Goal: Task Accomplishment & Management: Manage account settings

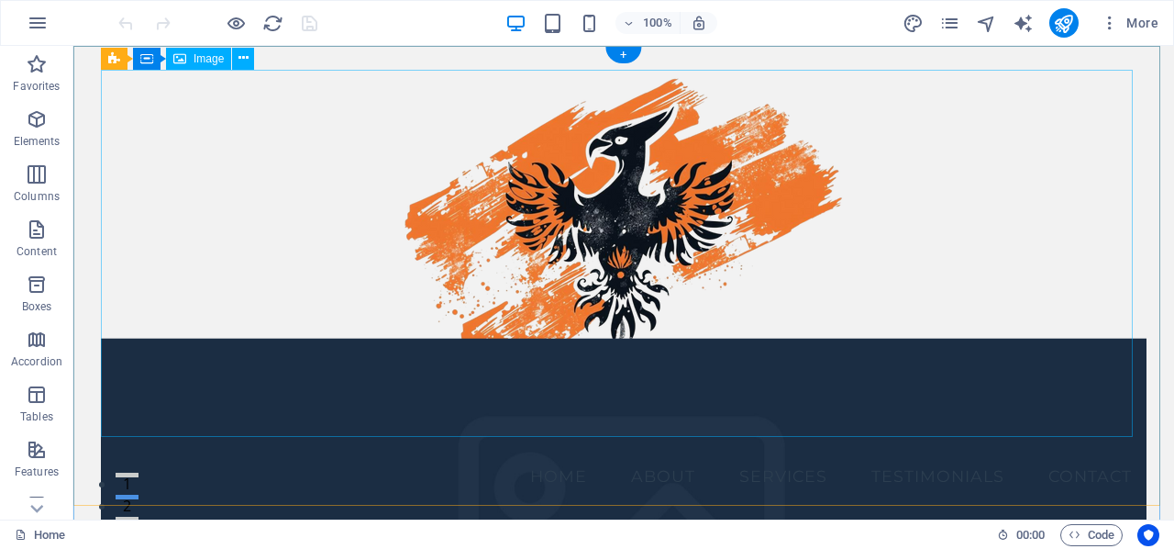
click at [604, 219] on figure at bounding box center [624, 253] width 1046 height 367
click at [207, 61] on span "Image" at bounding box center [209, 58] width 30 height 11
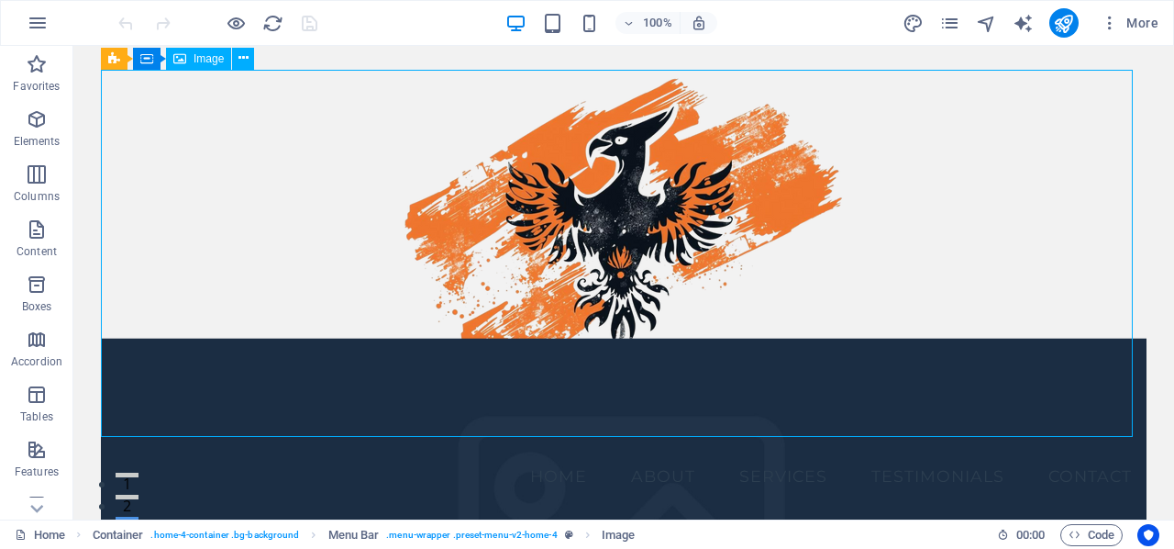
click at [207, 61] on span "Image" at bounding box center [209, 58] width 30 height 11
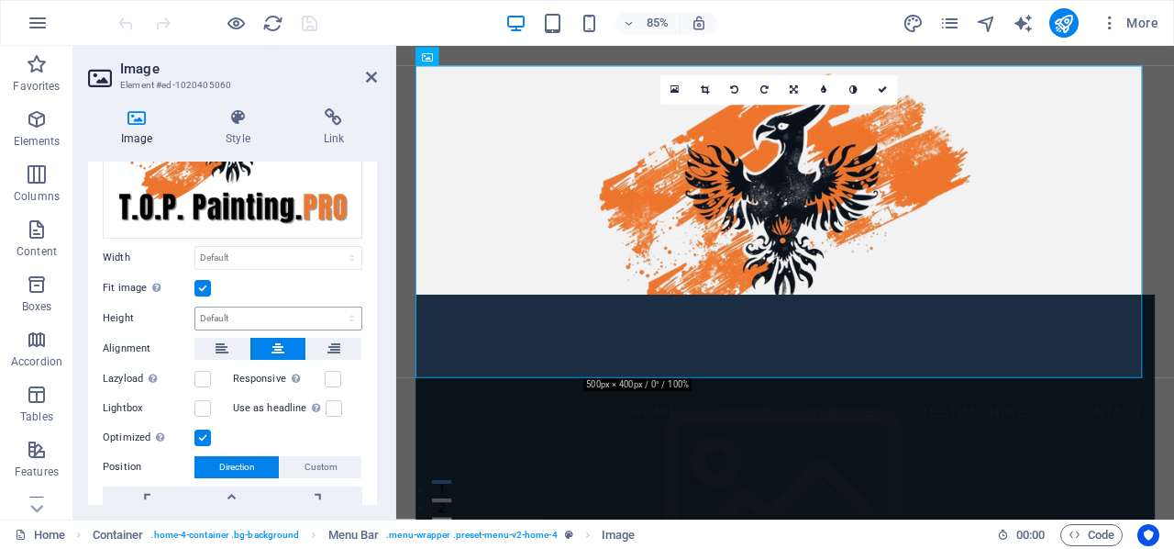
scroll to position [183, 0]
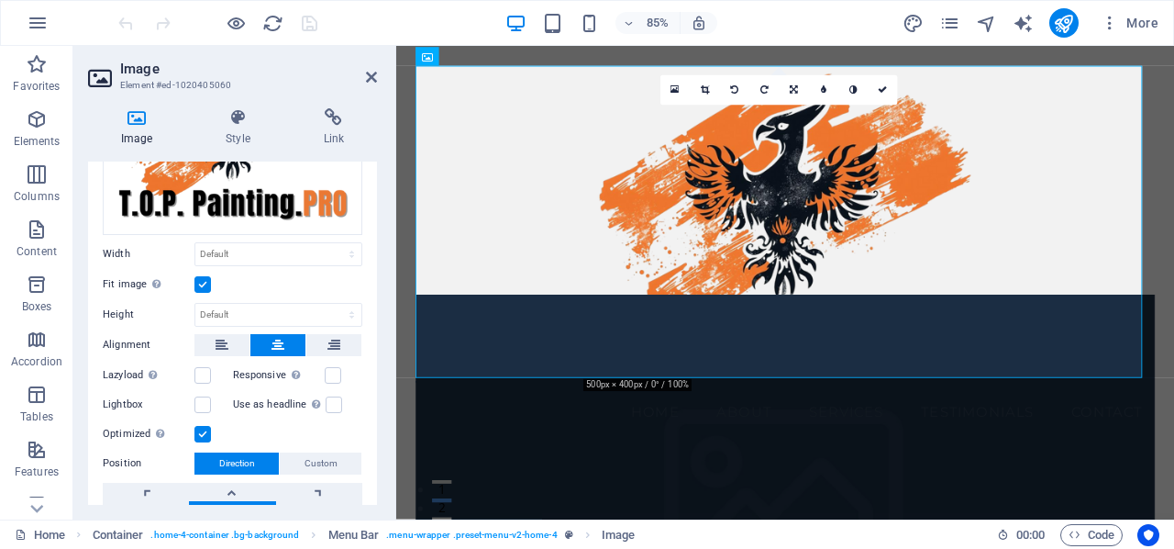
click at [202, 278] on label at bounding box center [202, 284] width 17 height 17
click at [0, 0] on input "Fit image Automatically fit image to a fixed width and height" at bounding box center [0, 0] width 0 height 0
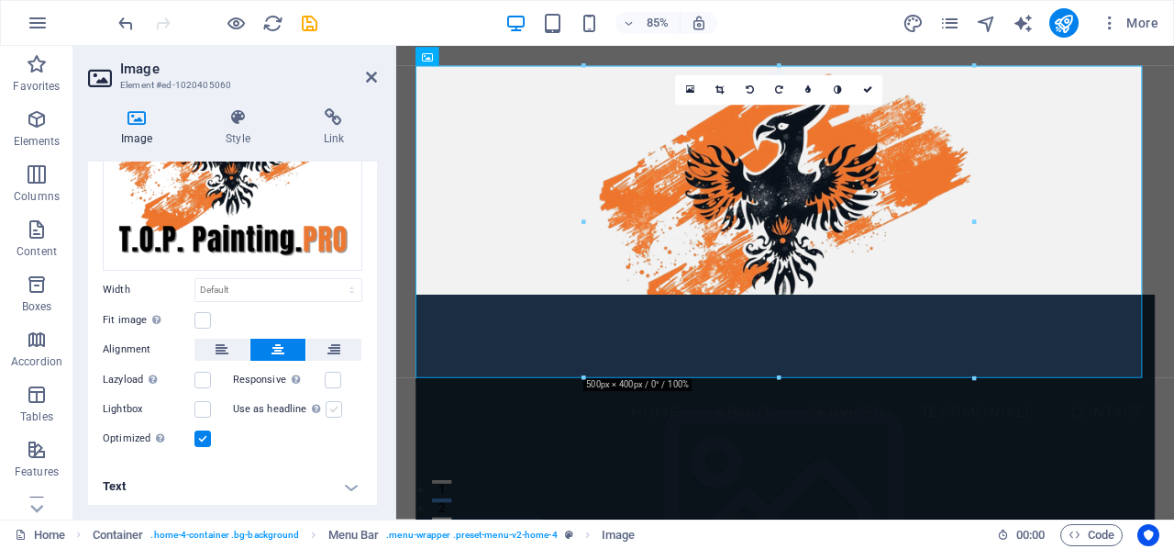
click at [335, 407] on label at bounding box center [334, 409] width 17 height 17
click at [0, 0] on input "Use as headline The image will be wrapped in an H1 headline tag. Useful for giv…" at bounding box center [0, 0] width 0 height 0
click at [347, 485] on h4 "Text" at bounding box center [232, 486] width 289 height 44
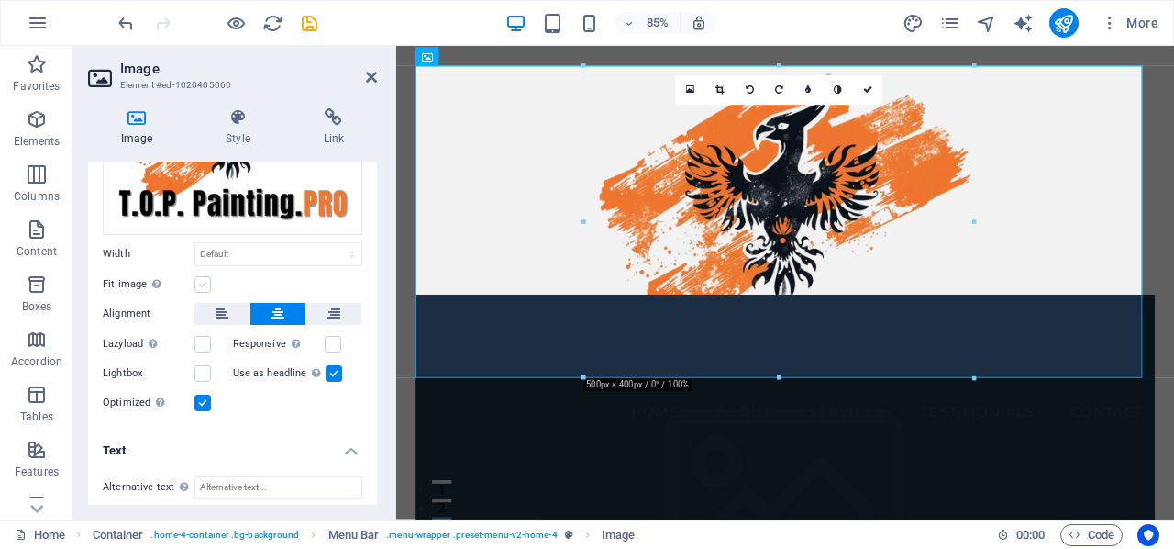
click at [204, 283] on label at bounding box center [202, 284] width 17 height 17
click at [0, 0] on input "Fit image Automatically fit image to a fixed width and height" at bounding box center [0, 0] width 0 height 0
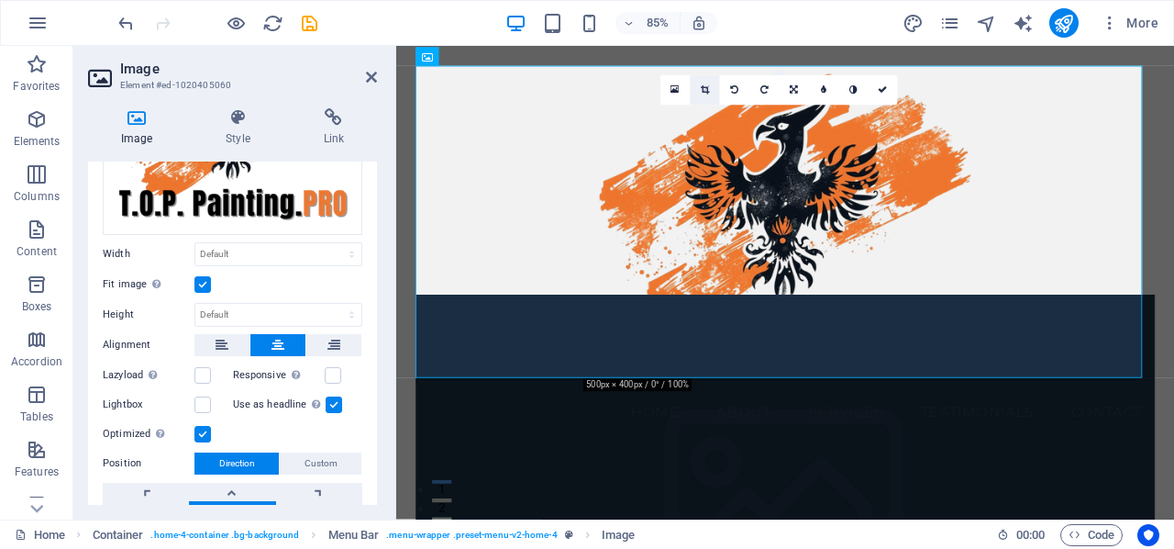
click at [707, 91] on icon at bounding box center [705, 89] width 8 height 9
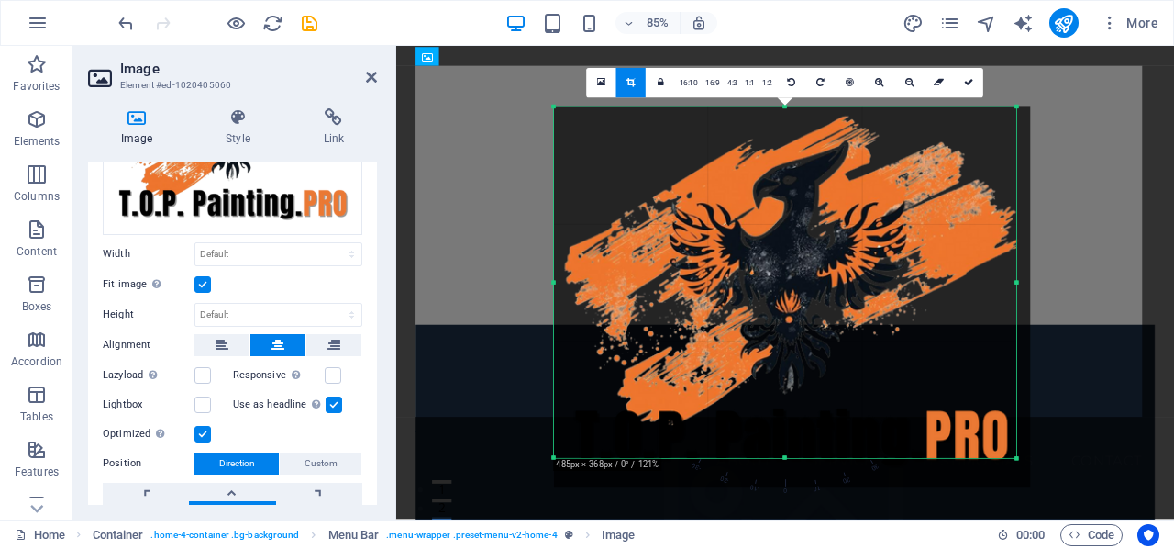
drag, startPoint x: 1020, startPoint y: 473, endPoint x: 1014, endPoint y: 453, distance: 20.9
click at [1014, 453] on div "180 170 160 150 140 130 120 110 100 90 80 70 60 50 40 30 20 10 0 -10 -20 -30 -4…" at bounding box center [785, 281] width 462 height 351
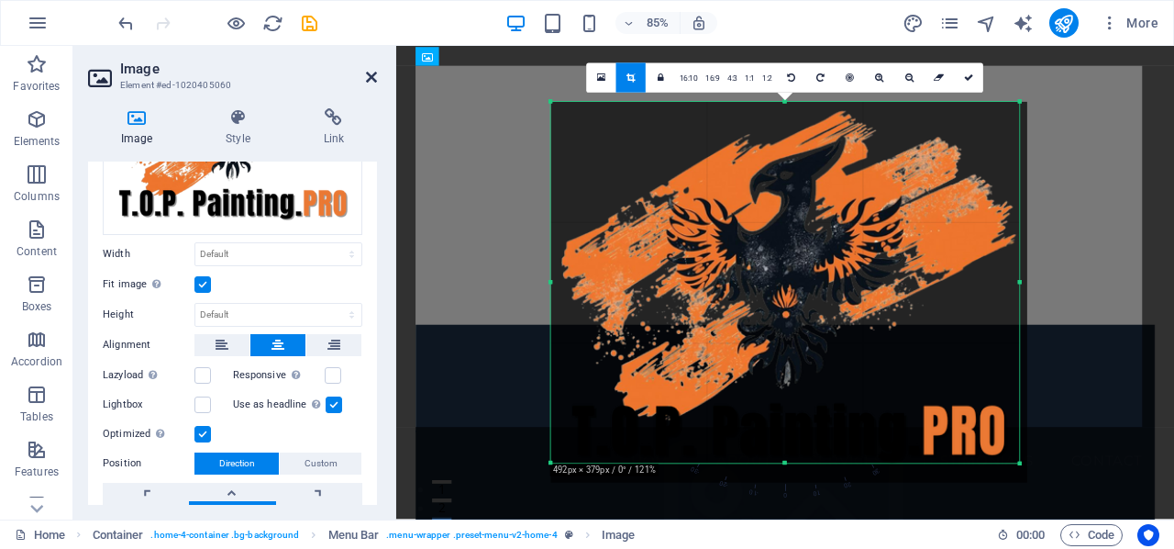
click at [370, 73] on icon at bounding box center [371, 77] width 11 height 15
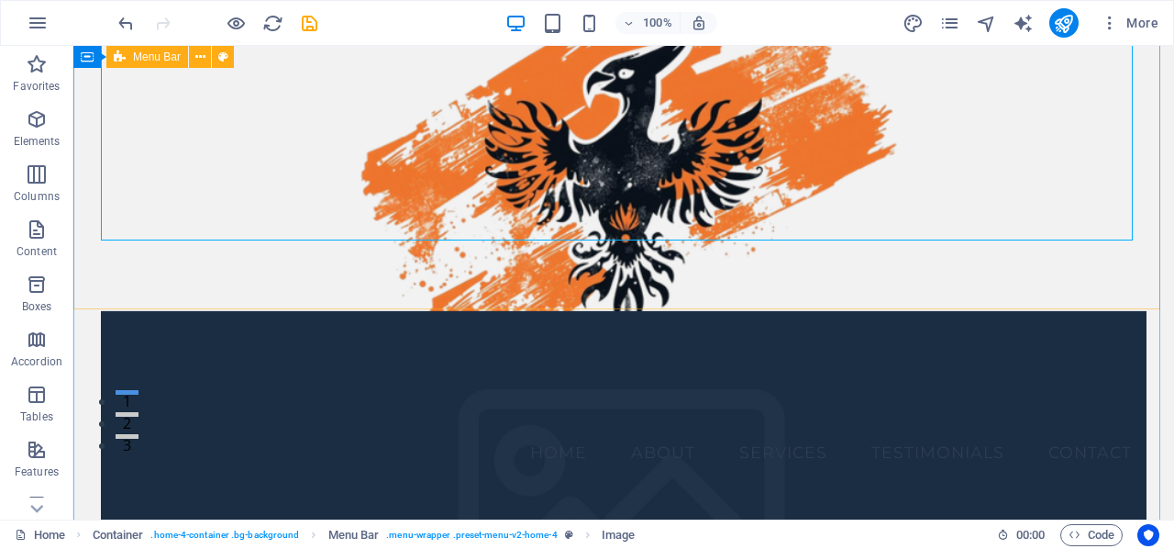
scroll to position [0, 0]
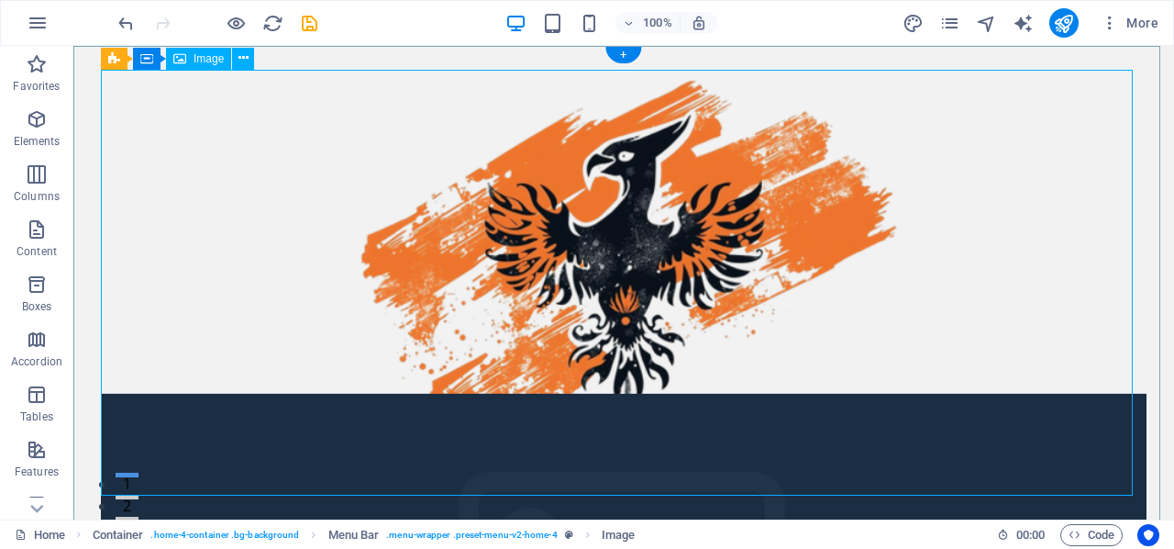
click at [594, 263] on figure at bounding box center [624, 283] width 1046 height 426
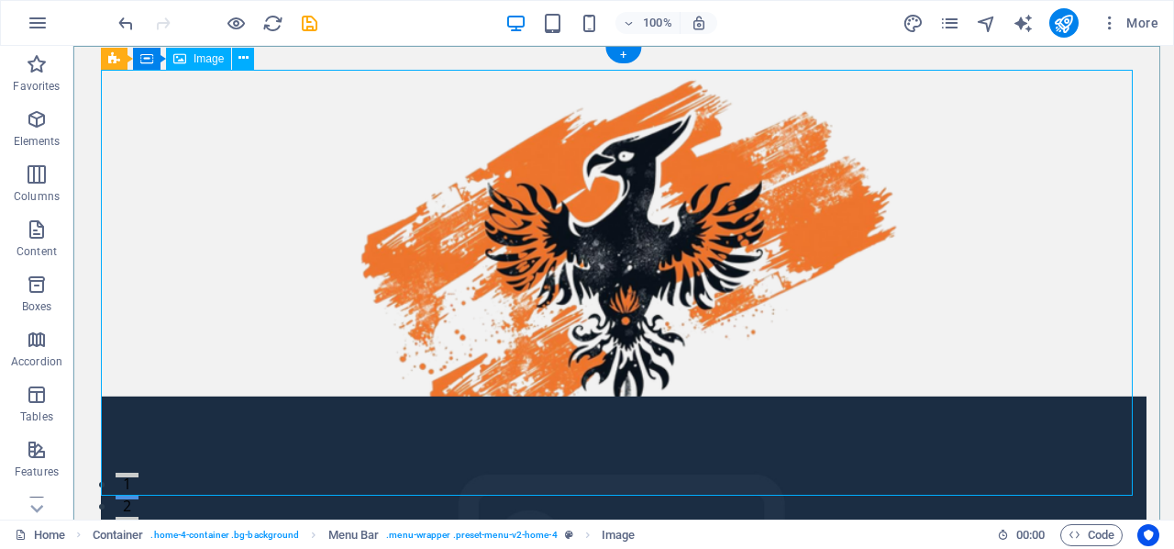
click at [848, 163] on figure at bounding box center [624, 283] width 1046 height 426
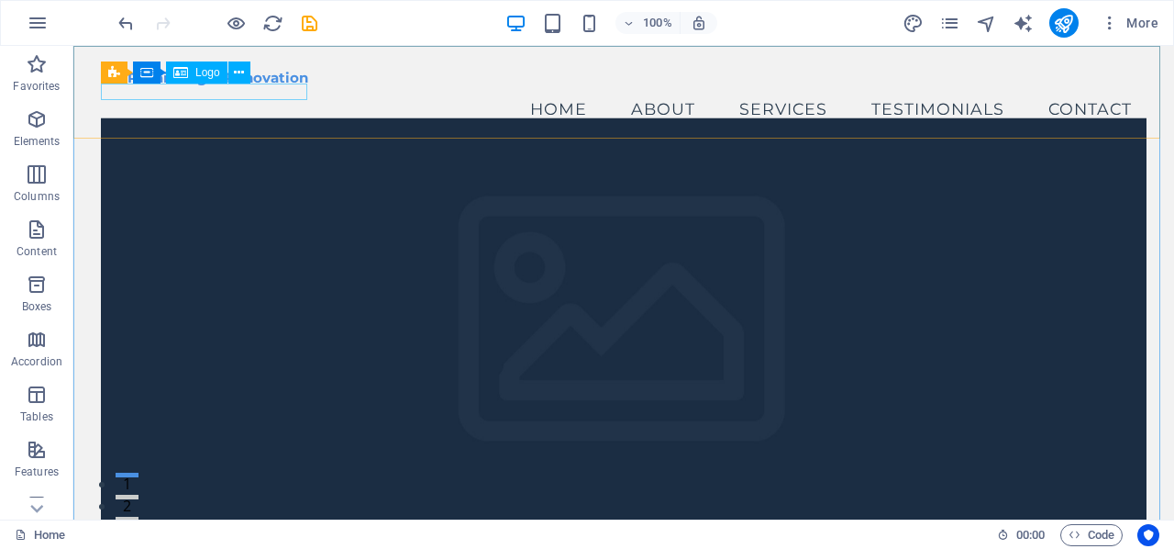
click at [198, 74] on span "Logo" at bounding box center [207, 72] width 25 height 11
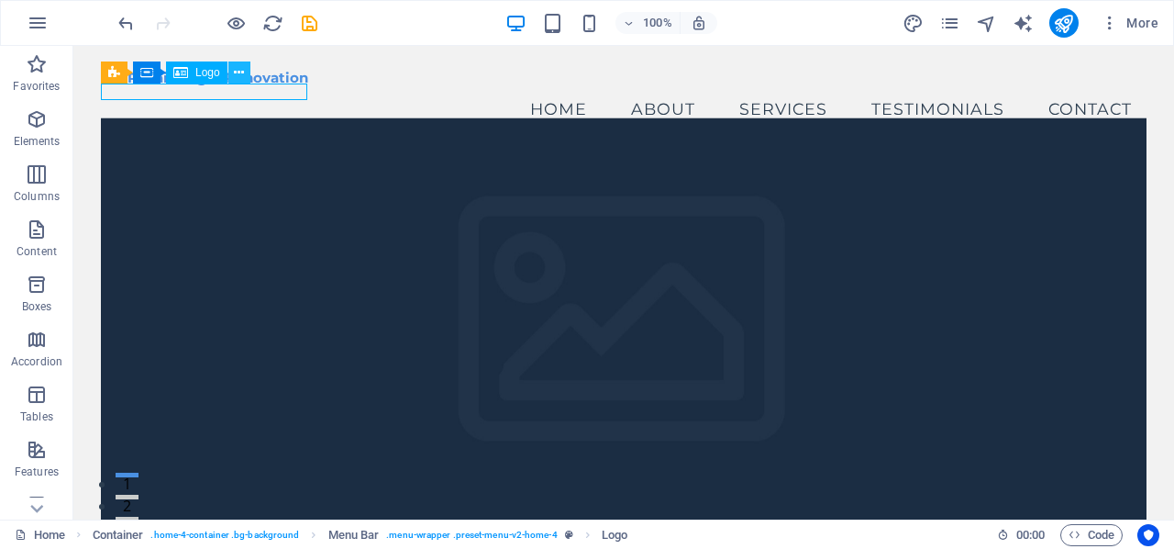
click at [245, 71] on button at bounding box center [239, 72] width 22 height 22
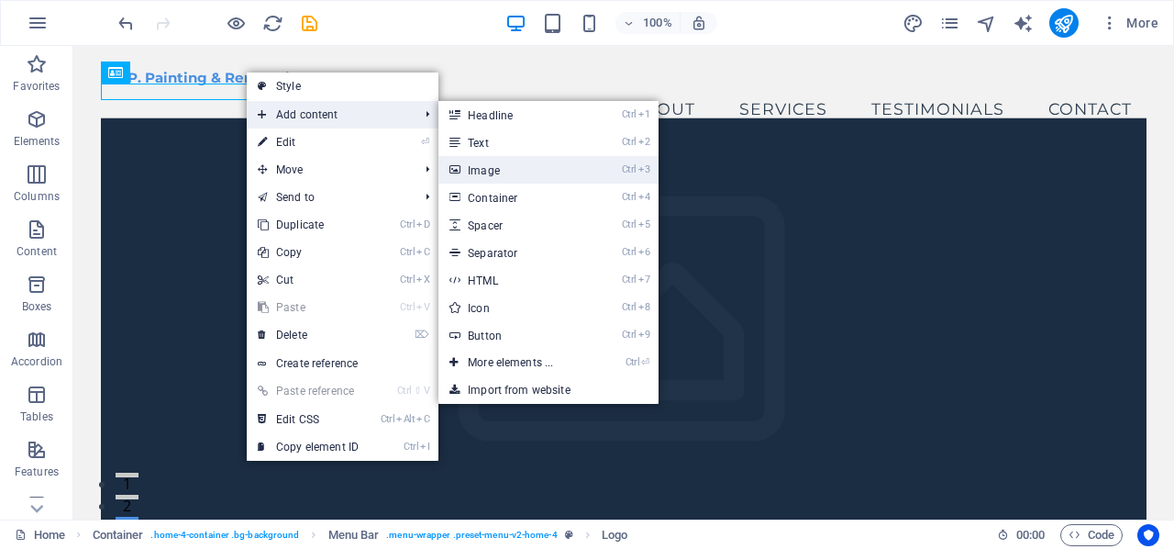
click at [485, 177] on link "Ctrl 3 Image" at bounding box center [513, 170] width 151 height 28
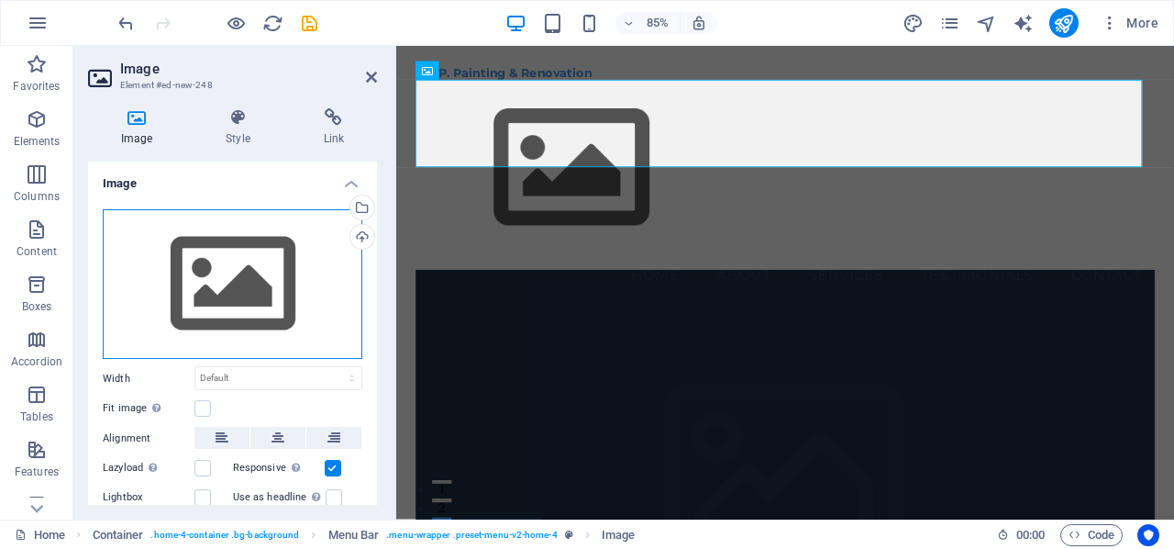
click at [226, 300] on div "Drag files here, click to choose files or select files from Files or our free s…" at bounding box center [233, 284] width 260 height 150
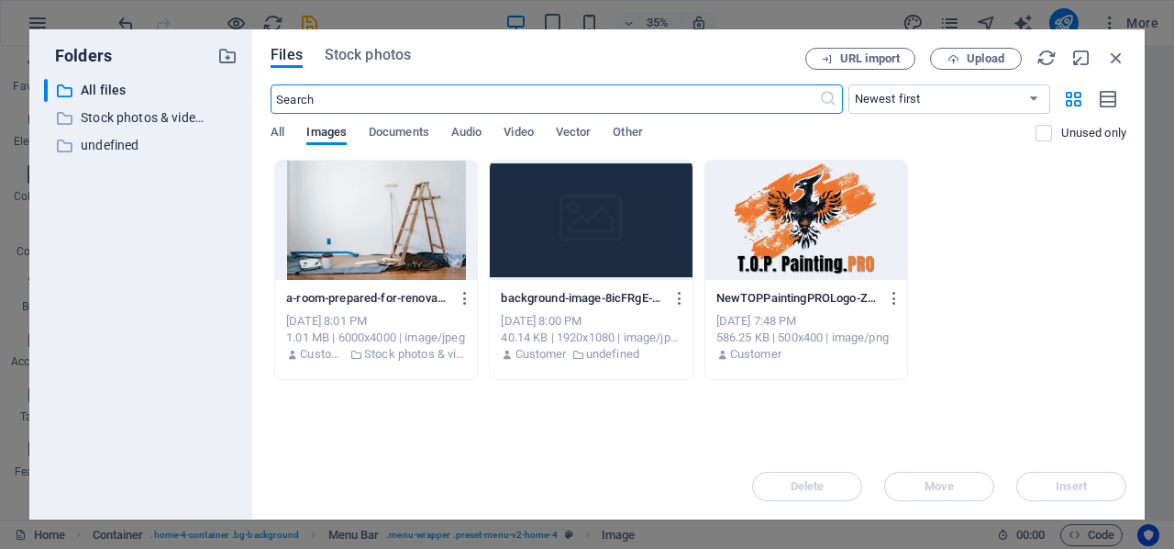
click at [809, 219] on div at bounding box center [806, 220] width 202 height 119
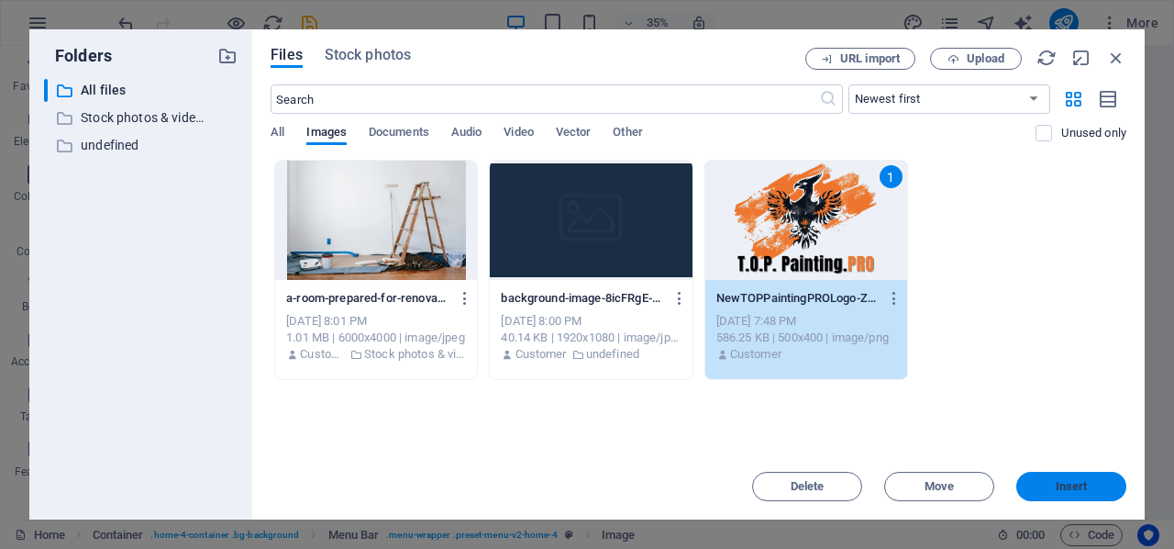
click at [1059, 485] on span "Insert" at bounding box center [1072, 486] width 32 height 11
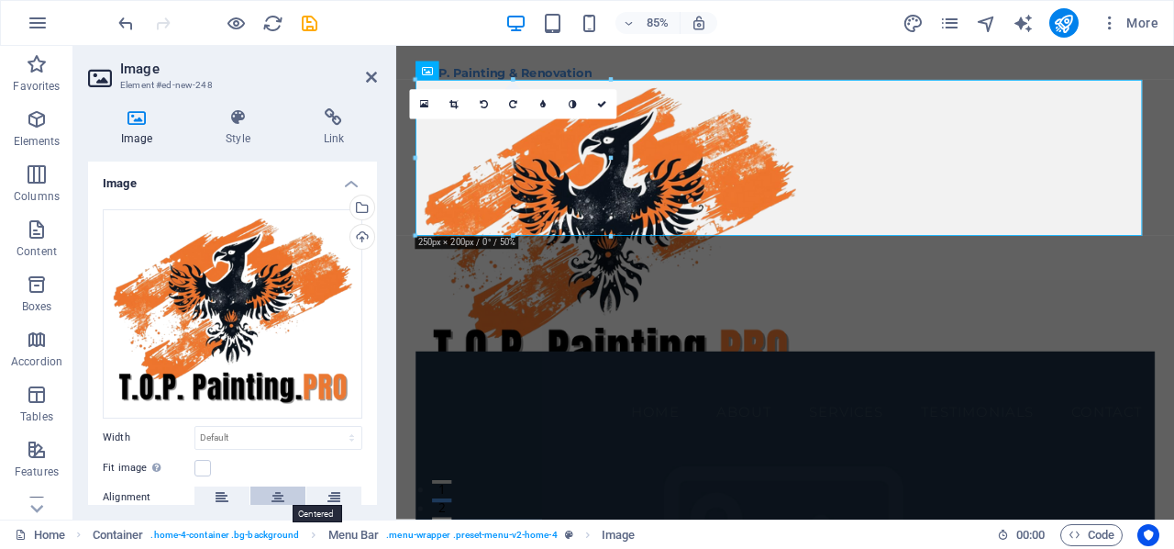
click at [278, 489] on icon at bounding box center [278, 497] width 13 height 22
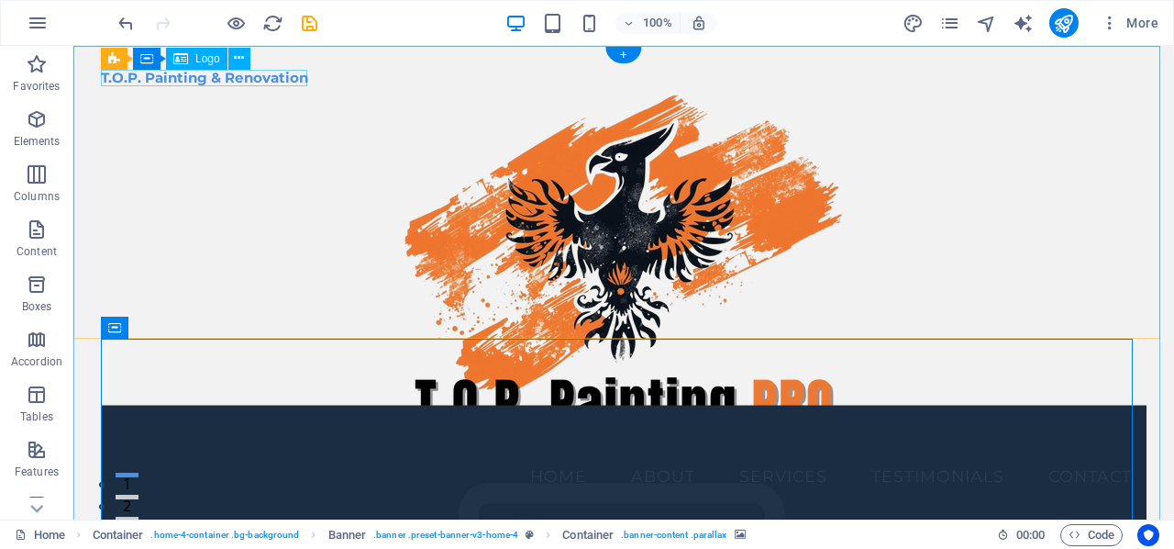
click at [281, 77] on div "T.O.P. Painting & Renovation" at bounding box center [624, 78] width 1046 height 17
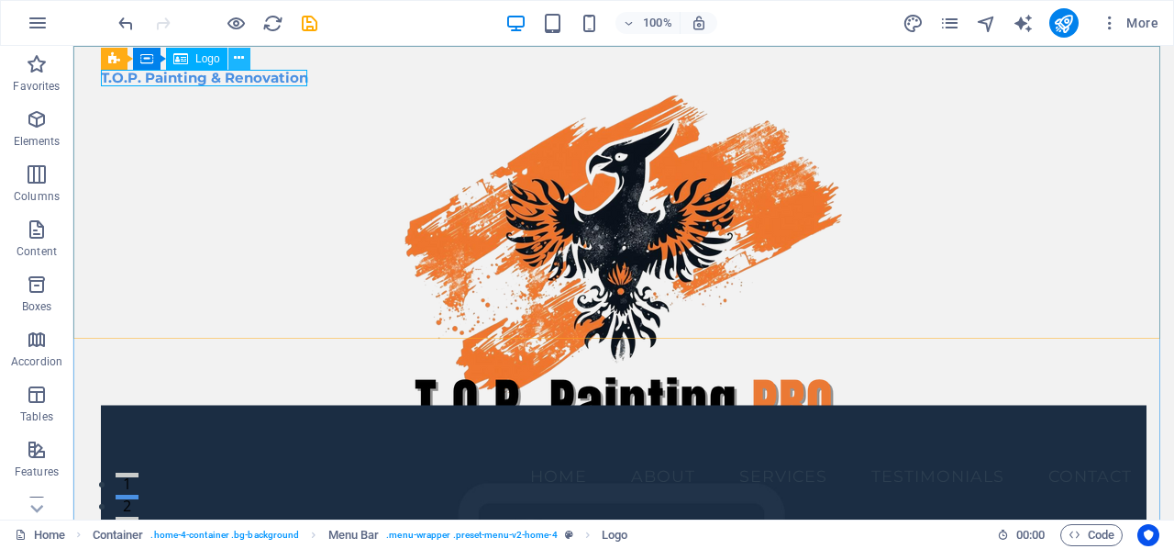
click at [240, 61] on icon at bounding box center [239, 58] width 10 height 19
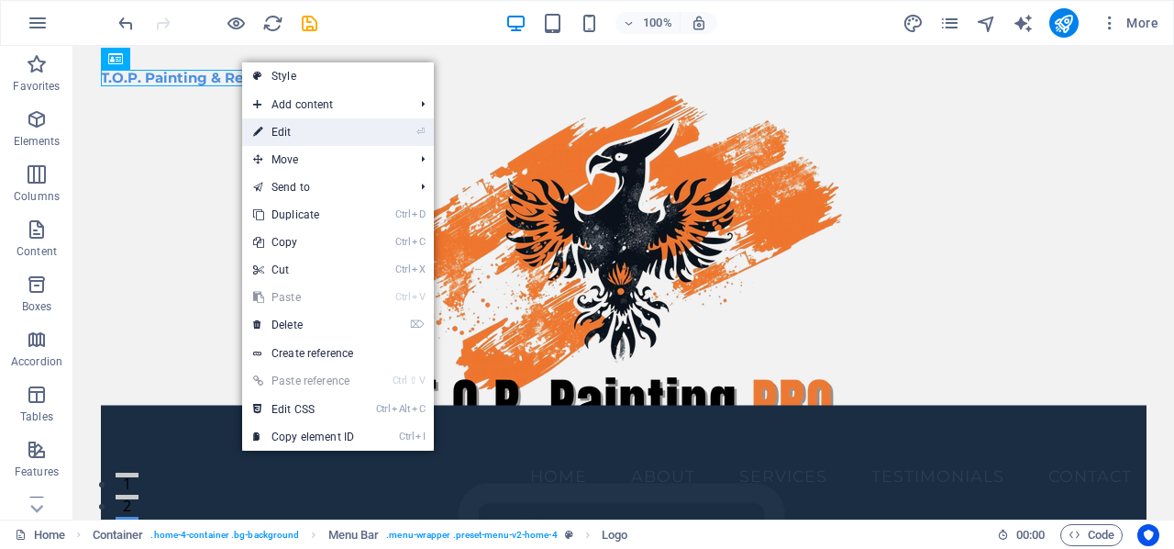
click at [286, 133] on link "⏎ Edit" at bounding box center [303, 132] width 123 height 28
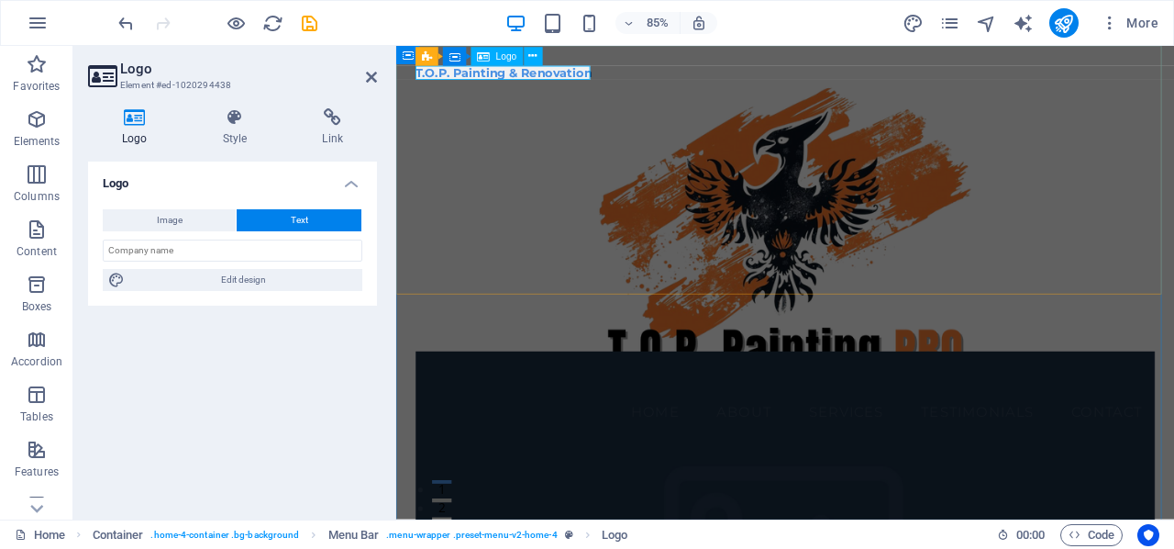
click at [439, 77] on div "T.O.P. Painting & Renovation" at bounding box center [854, 78] width 870 height 17
click at [441, 78] on div "T.O.P. Painting & Renovation" at bounding box center [854, 78] width 870 height 17
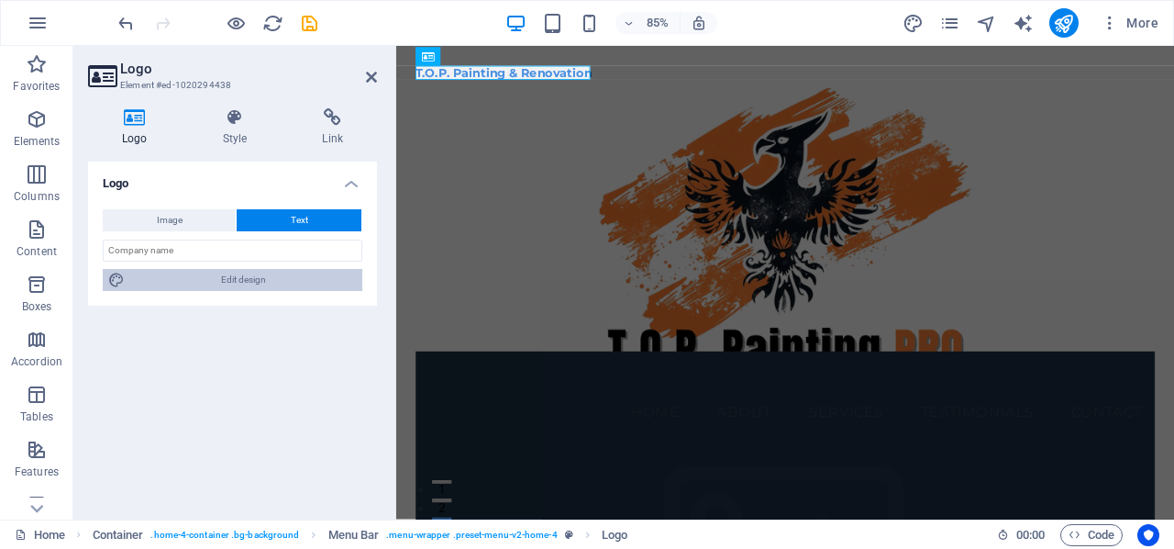
click at [287, 278] on span "Edit design" at bounding box center [243, 280] width 227 height 22
select select "rem"
select select "700"
select select "px"
select select "rem"
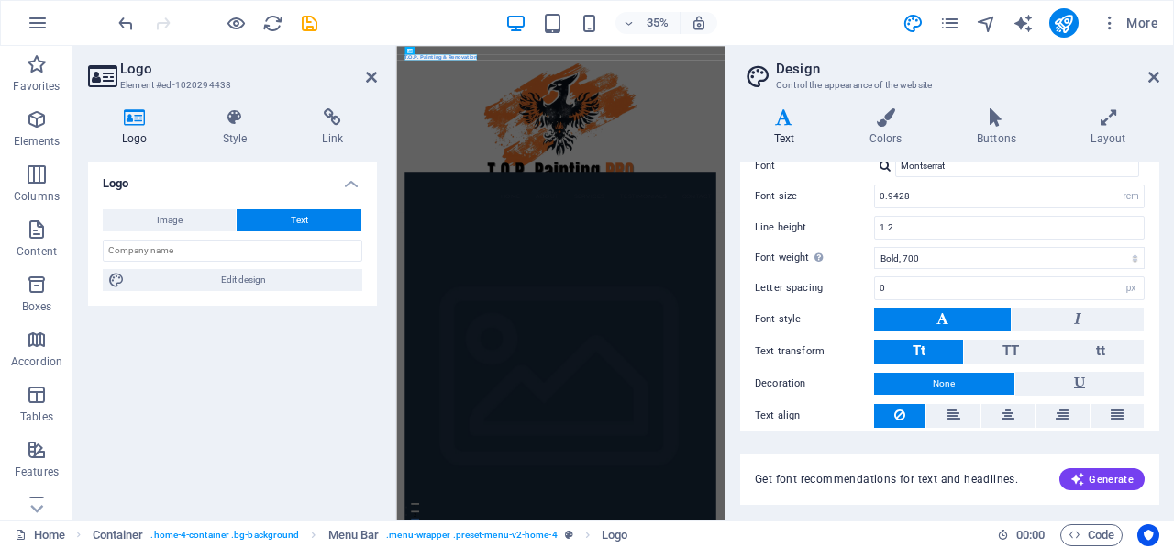
scroll to position [206, 0]
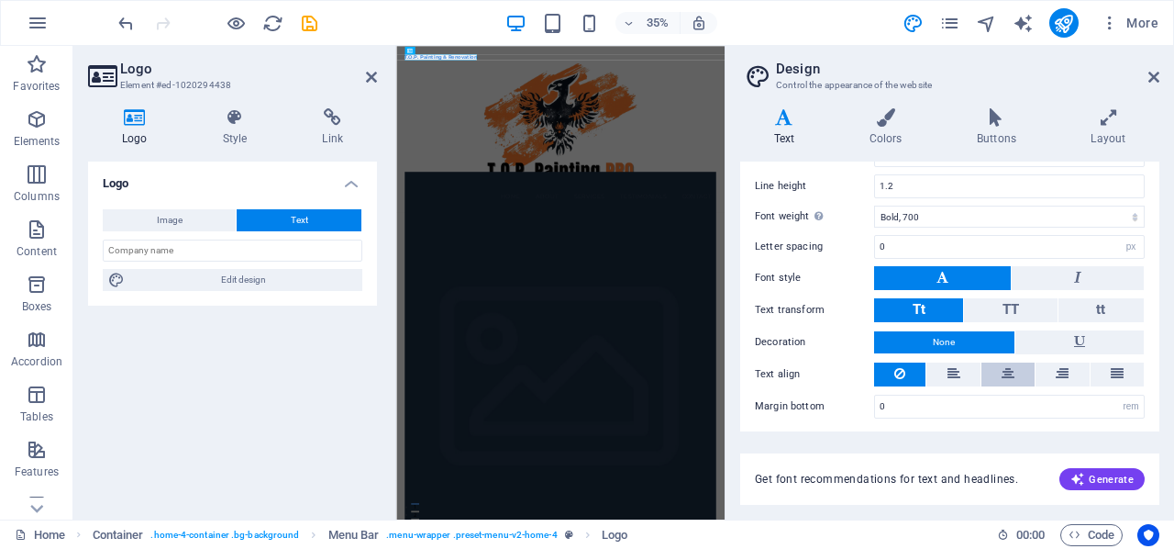
click at [1014, 364] on button at bounding box center [1007, 374] width 53 height 24
click at [299, 346] on div "Logo Image Text Drag files here, click to choose files or select files from Fil…" at bounding box center [232, 332] width 289 height 343
click at [370, 77] on icon at bounding box center [371, 77] width 11 height 15
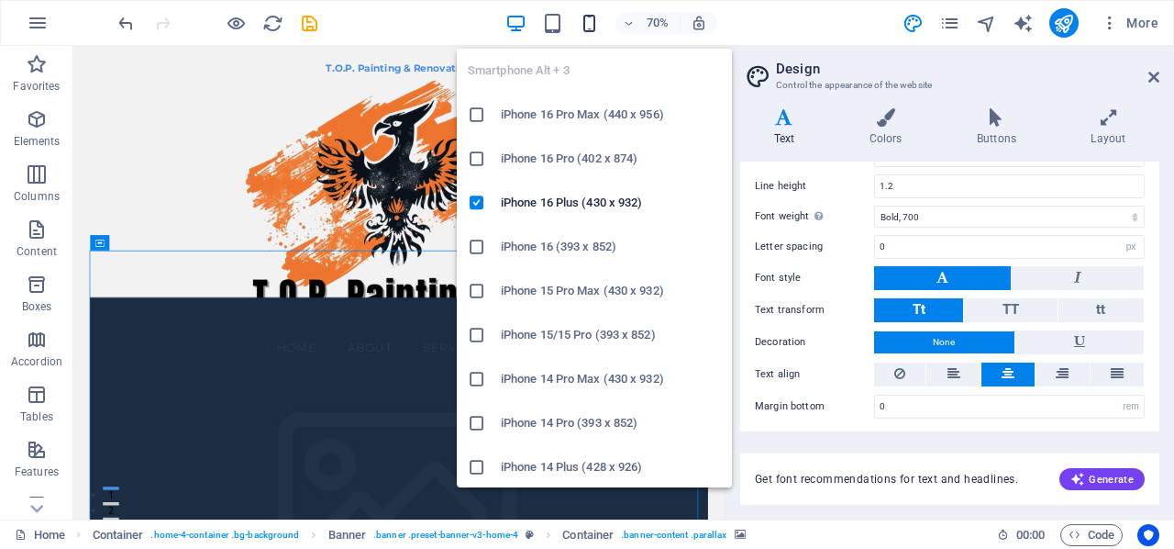
click at [593, 17] on icon "button" at bounding box center [589, 23] width 21 height 21
type input "0.66"
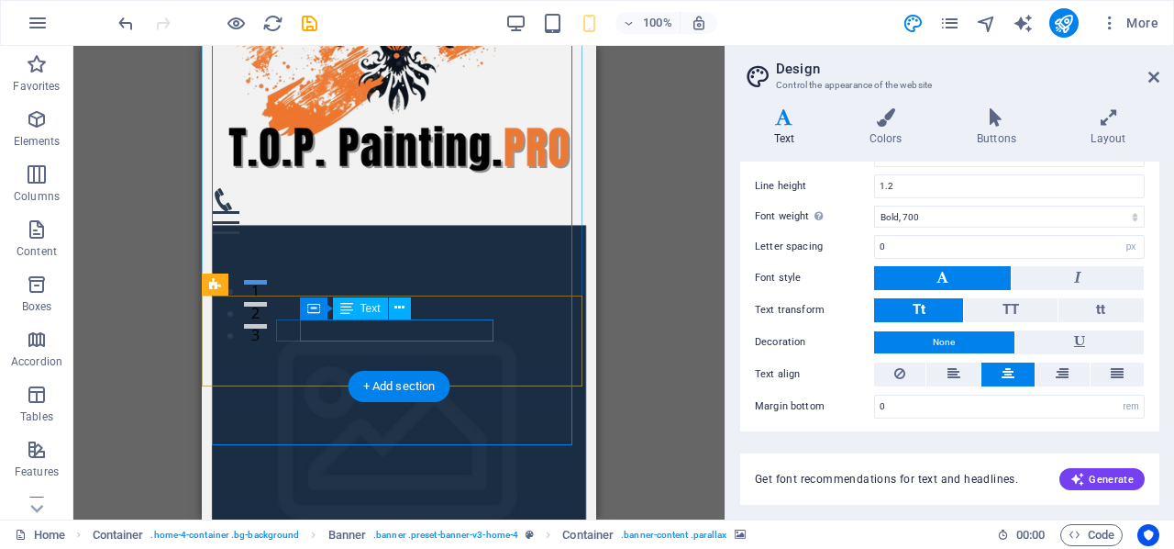
scroll to position [183, 0]
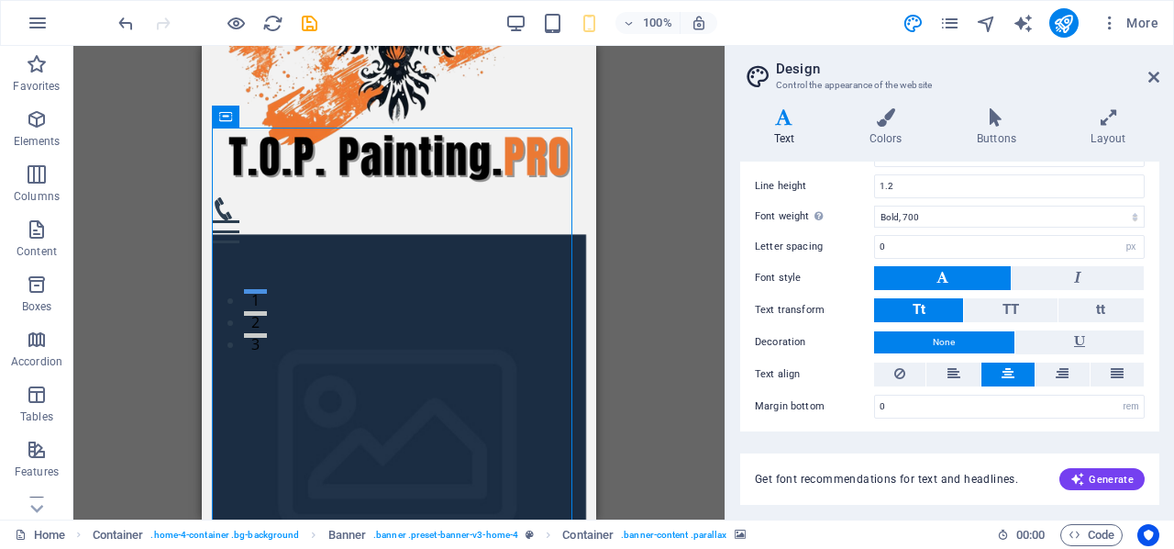
click at [415, 234] on figure at bounding box center [399, 449] width 375 height 431
click at [287, 116] on icon at bounding box center [283, 115] width 10 height 19
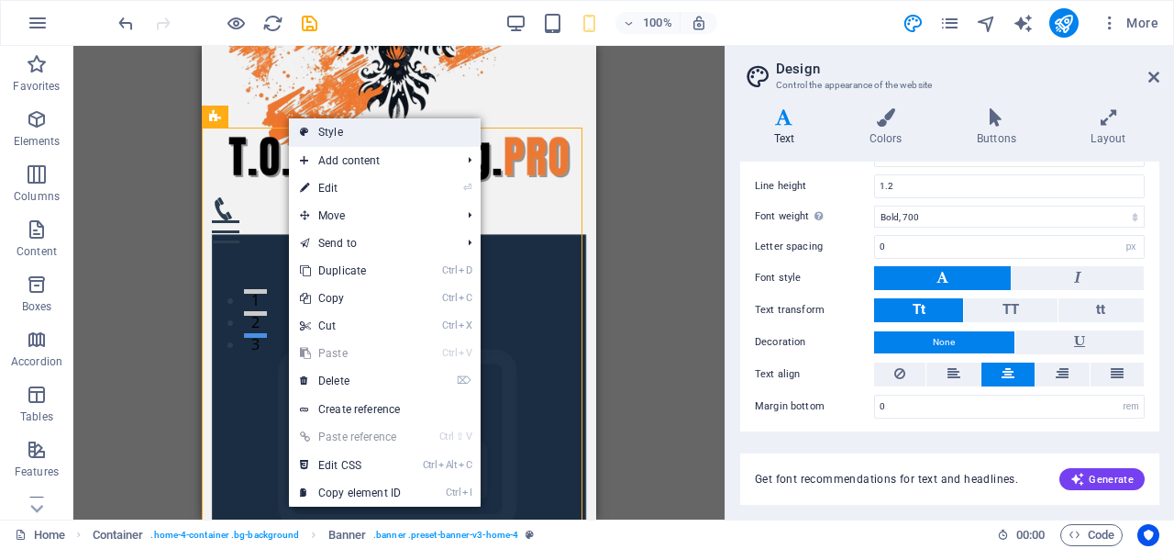
click at [334, 135] on link "Style" at bounding box center [385, 132] width 192 height 28
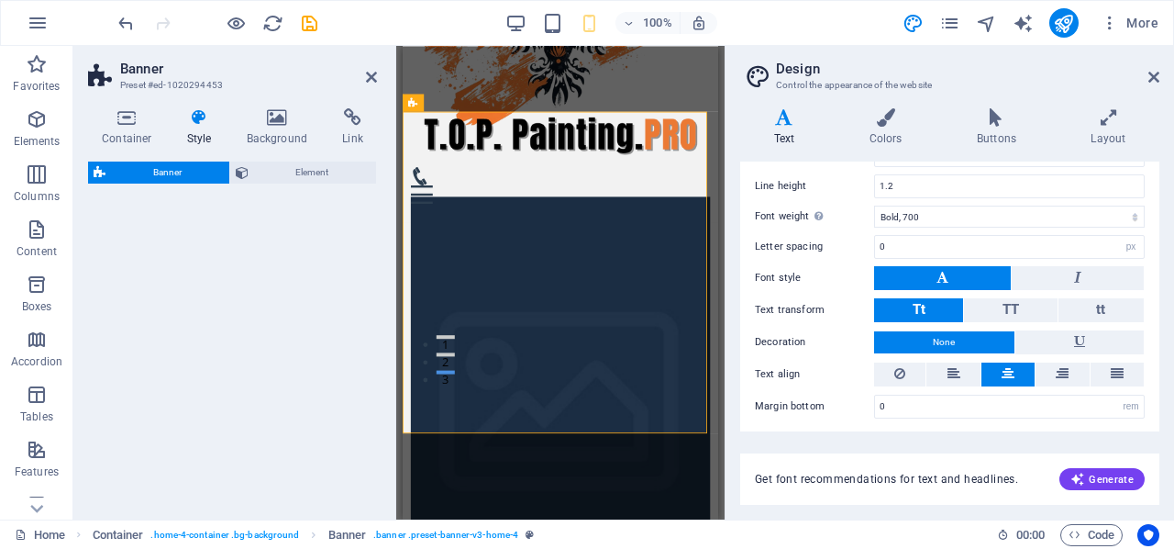
select select "preset-banner-v3-home-4"
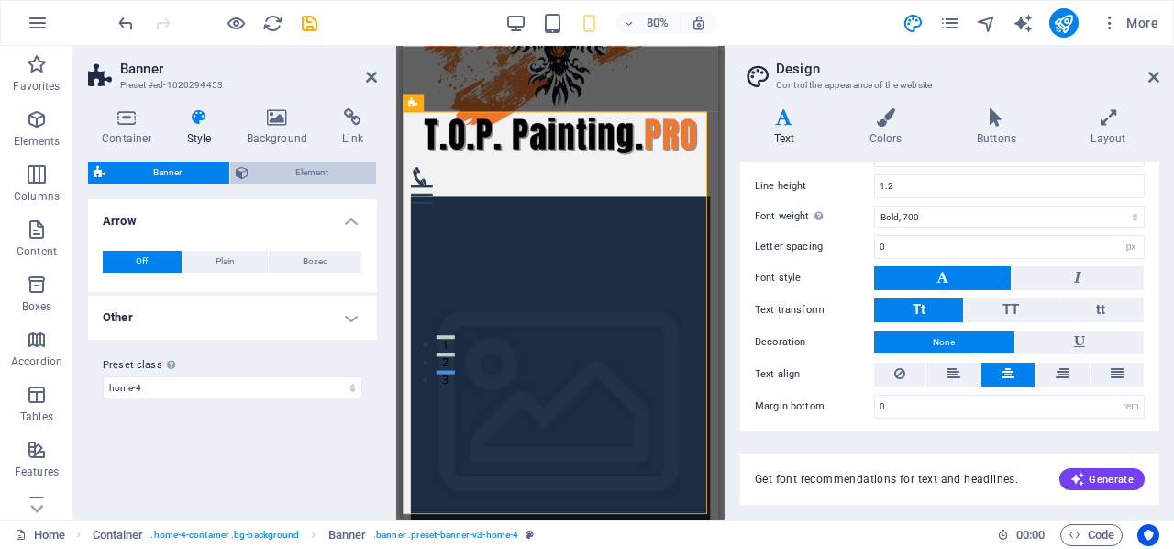
click at [295, 176] on span "Element" at bounding box center [312, 172] width 117 height 22
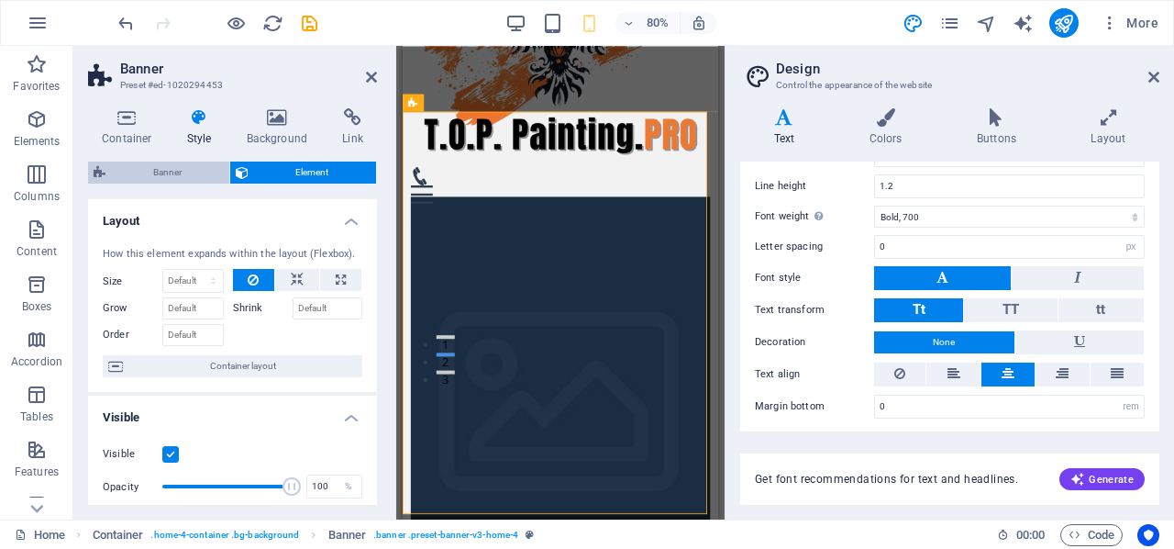
click at [180, 181] on span "Banner" at bounding box center [167, 172] width 113 height 22
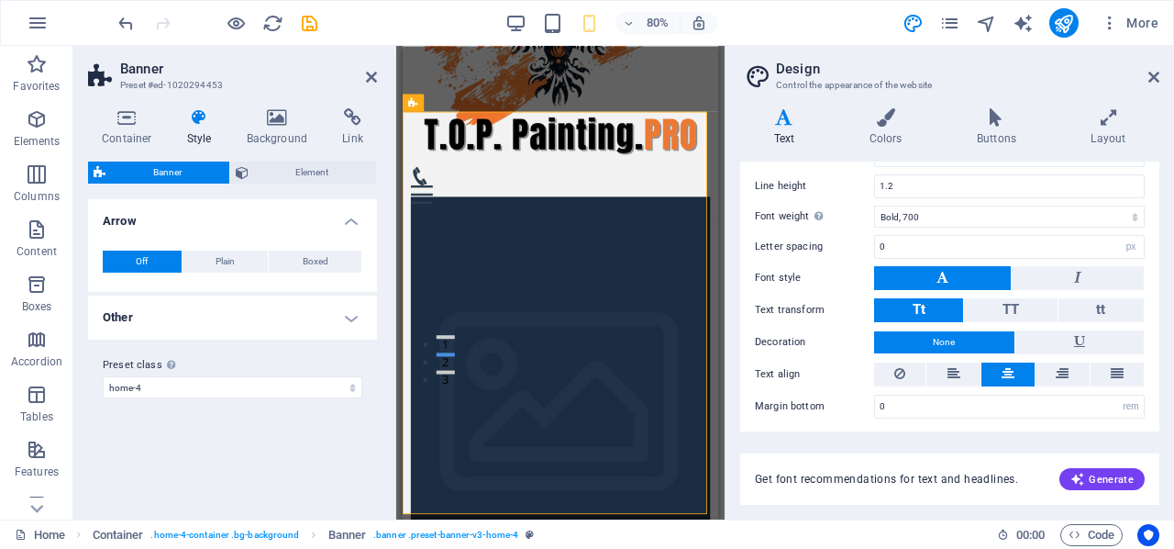
click at [204, 309] on h4 "Other" at bounding box center [232, 317] width 289 height 44
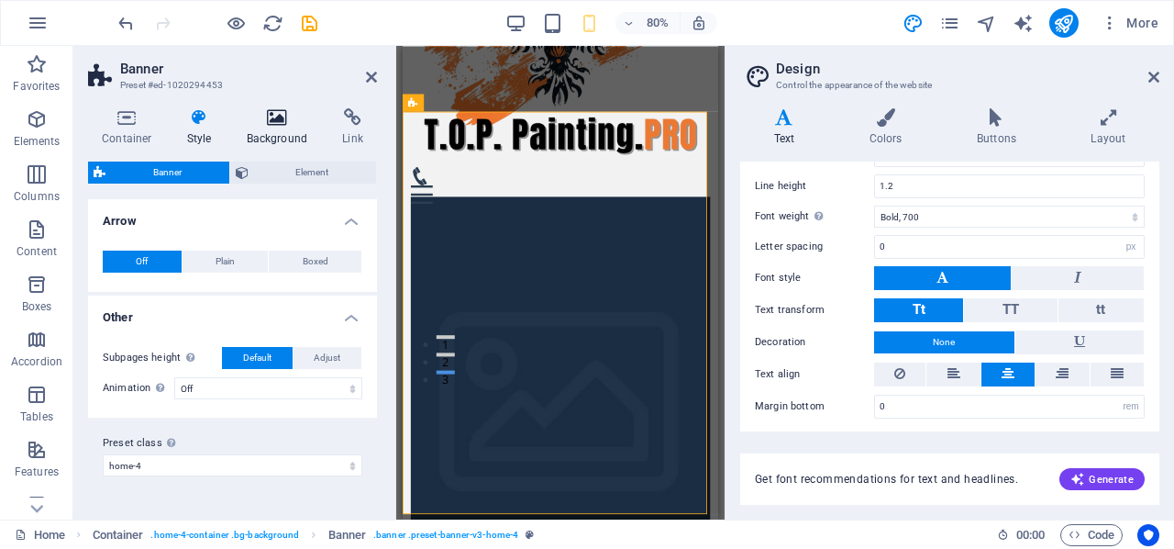
click at [269, 112] on icon at bounding box center [277, 117] width 89 height 18
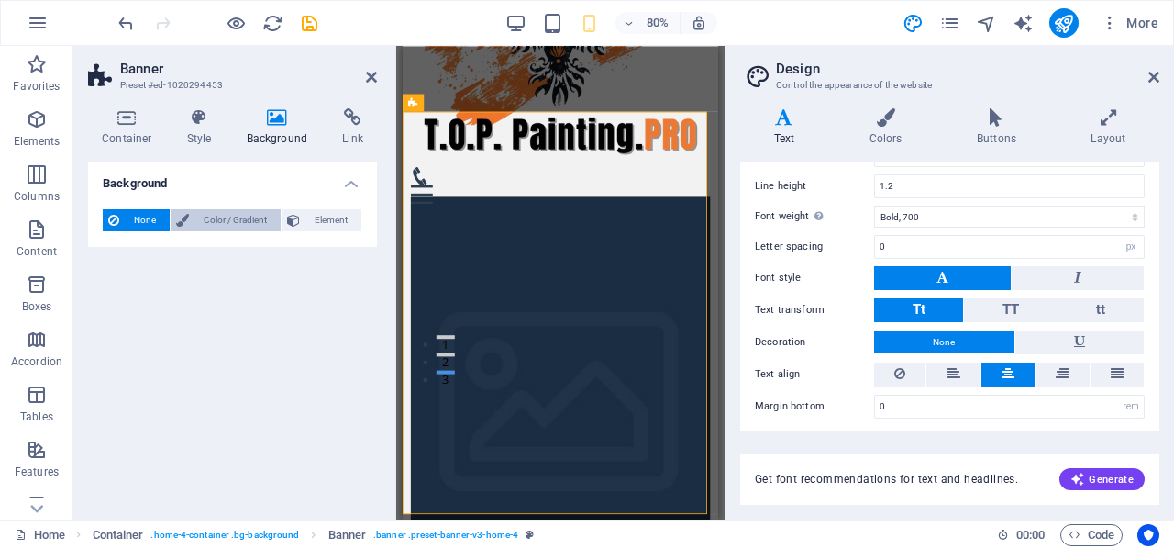
click at [237, 217] on span "Color / Gradient" at bounding box center [234, 220] width 81 height 22
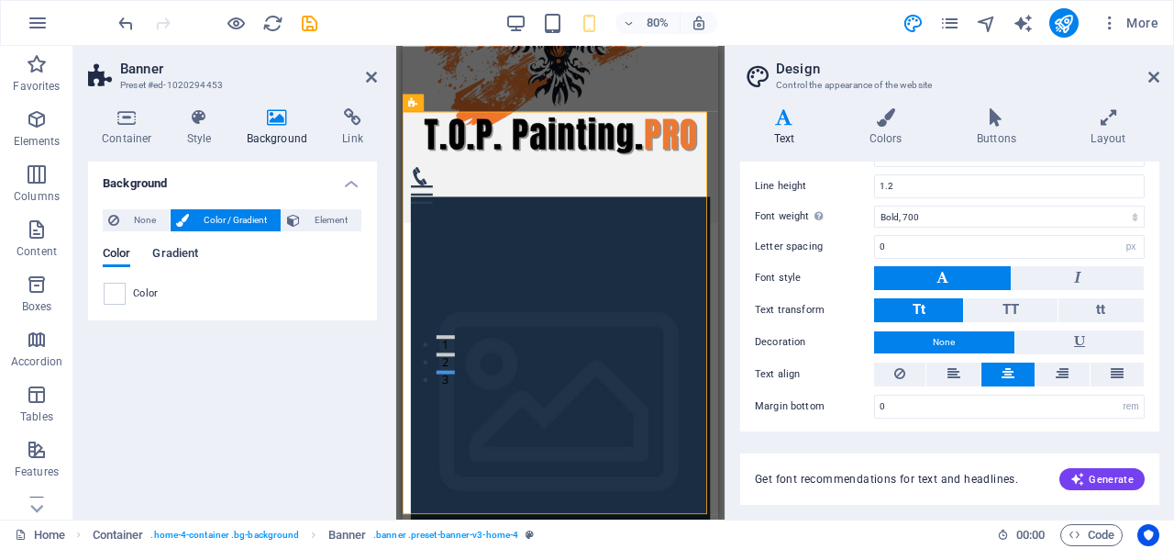
click at [187, 249] on span "Gradient" at bounding box center [175, 255] width 46 height 26
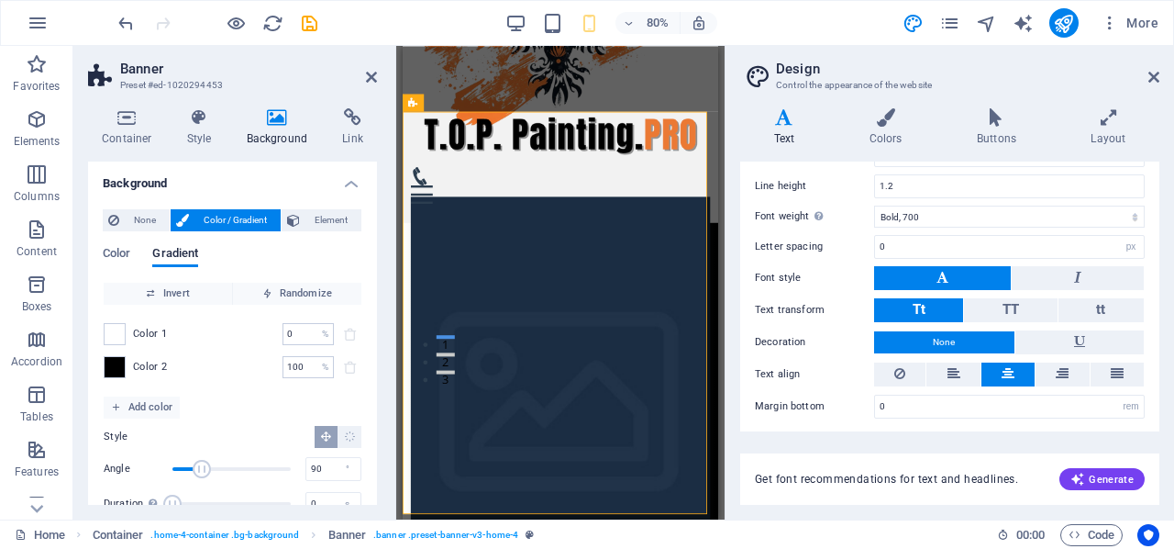
click at [171, 365] on div "Color 2 100 % ​" at bounding box center [233, 367] width 258 height 22
click at [117, 370] on span at bounding box center [115, 367] width 20 height 20
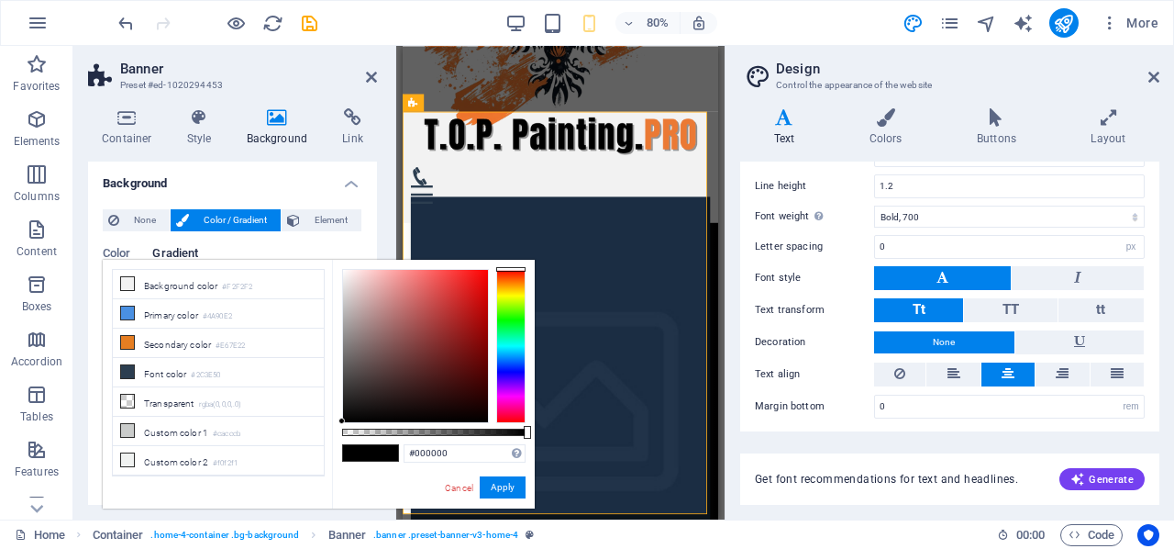
click at [515, 344] on div at bounding box center [510, 346] width 29 height 154
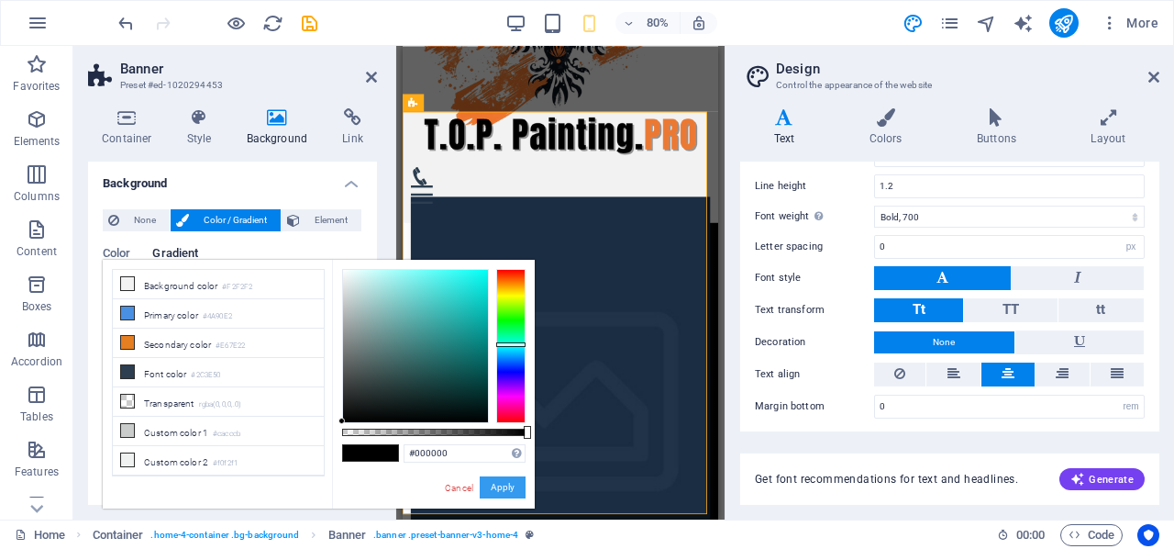
click at [499, 483] on button "Apply" at bounding box center [503, 487] width 46 height 22
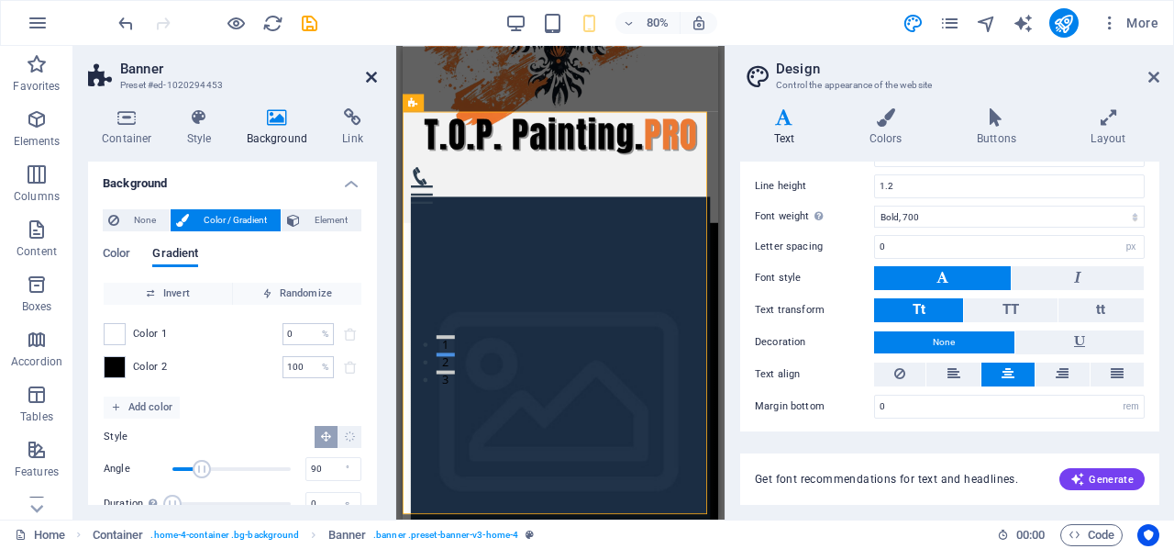
click at [366, 76] on icon at bounding box center [371, 77] width 11 height 15
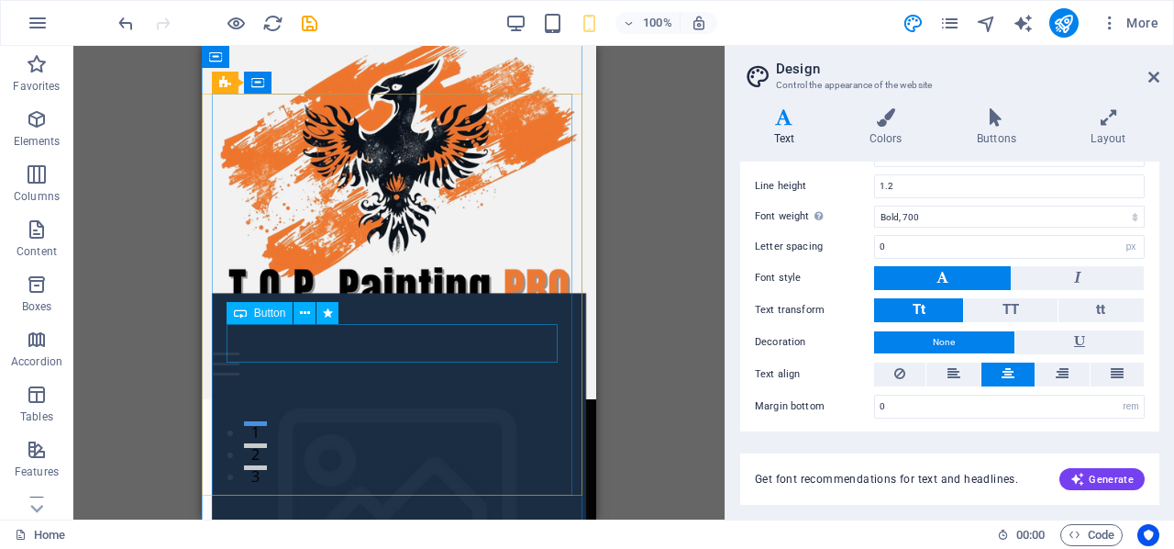
scroll to position [0, 0]
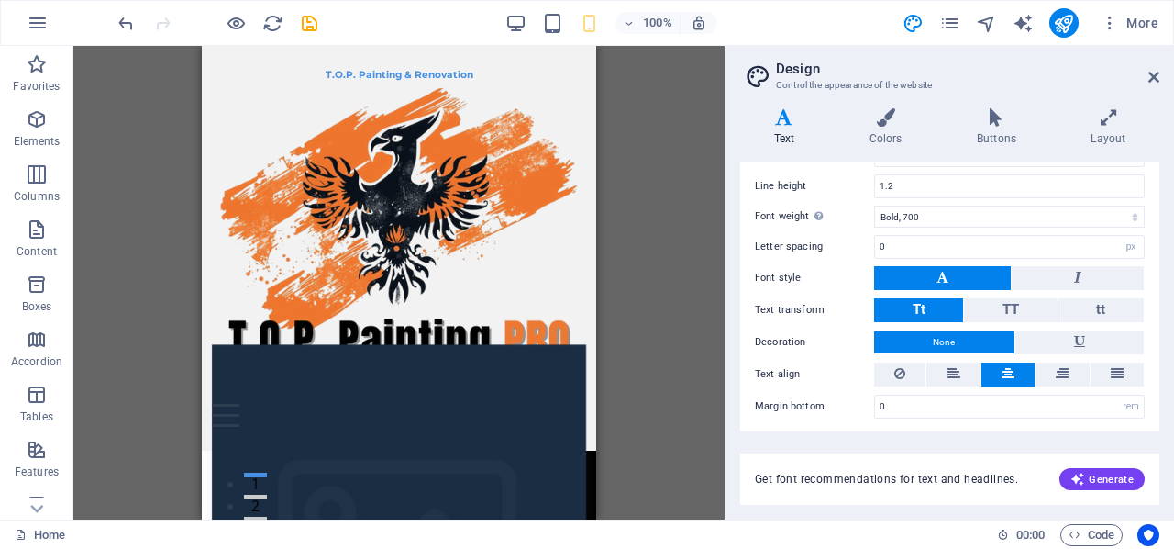
click at [165, 171] on div "Drag here to replace the existing content. Press “Ctrl” if you want to create a…" at bounding box center [398, 282] width 651 height 473
click at [676, 188] on div "Drag here to replace the existing content. Press “Ctrl” if you want to create a…" at bounding box center [398, 282] width 651 height 473
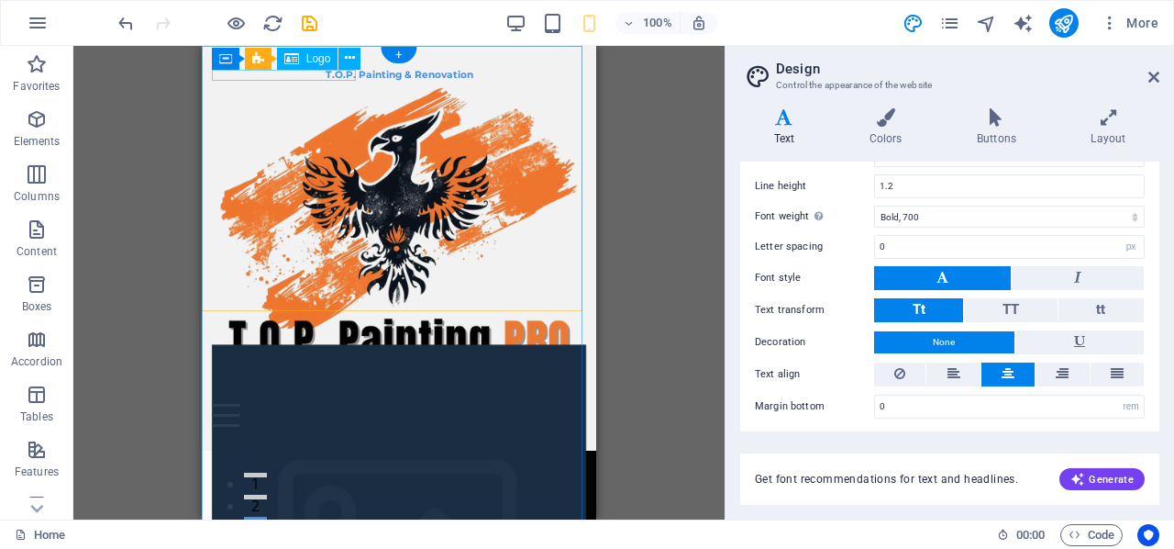
click at [257, 74] on div "T.O.P. Painting & Renovation" at bounding box center [399, 76] width 375 height 12
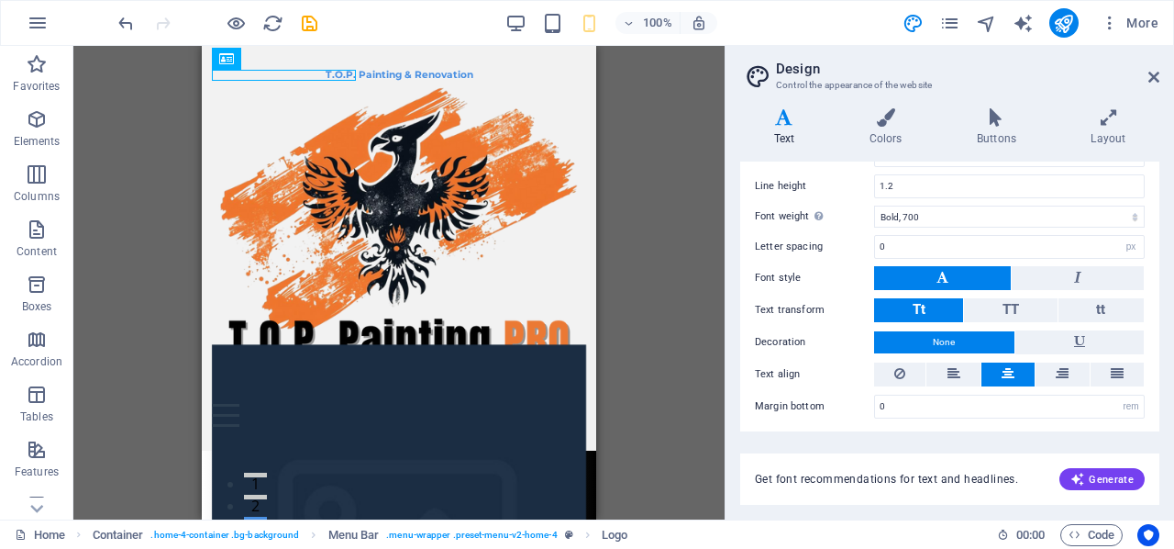
click at [153, 233] on div "Drag here to replace the existing content. Press “Ctrl” if you want to create a…" at bounding box center [398, 282] width 651 height 473
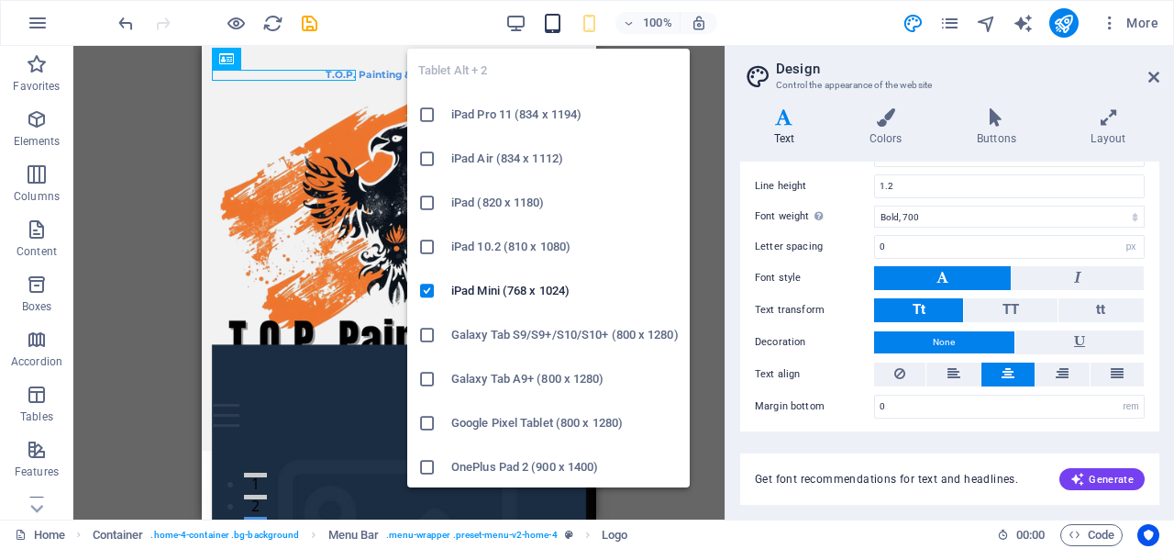
click at [556, 22] on icon "button" at bounding box center [552, 23] width 21 height 21
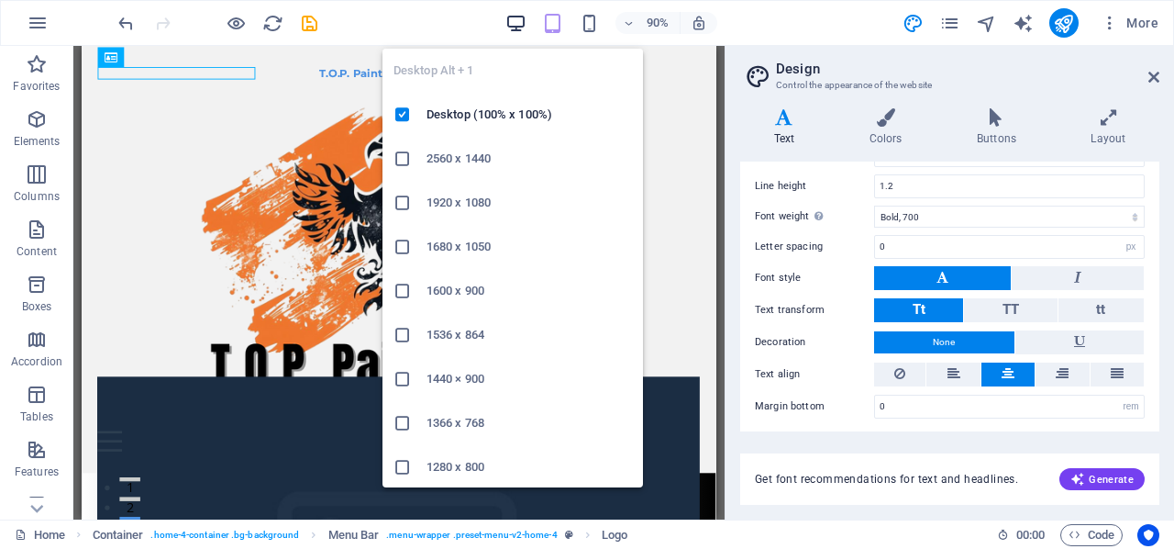
click at [517, 25] on icon "button" at bounding box center [515, 23] width 21 height 21
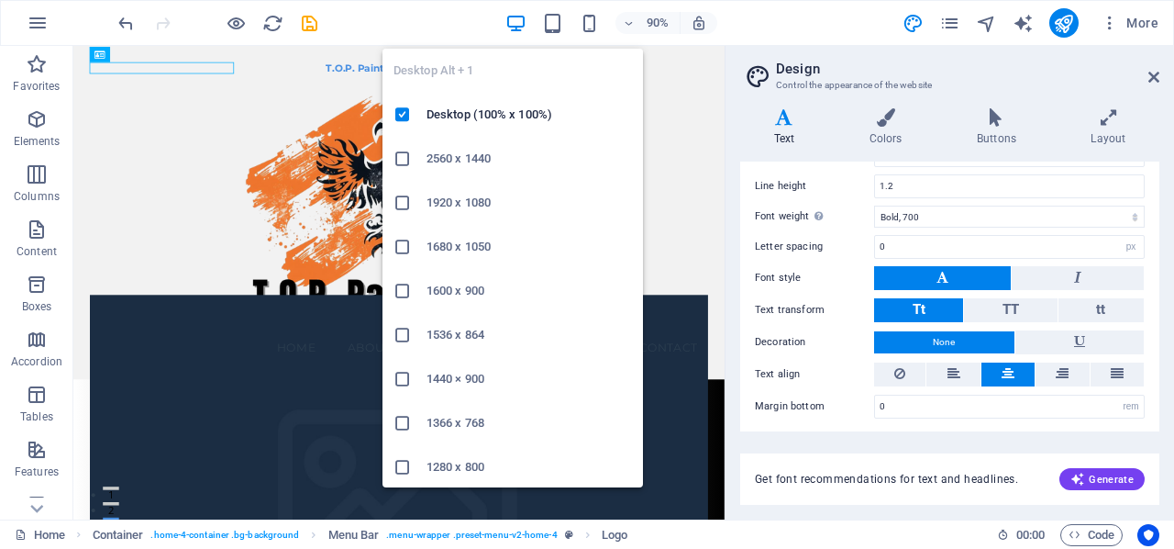
type input "0.9428"
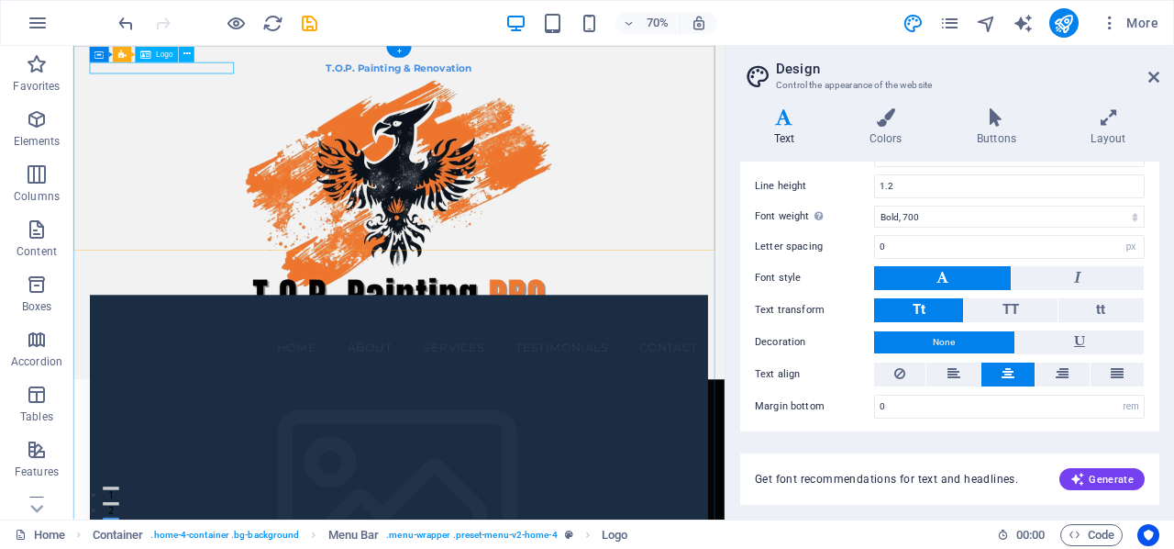
click at [280, 76] on div "T.O.P. Painting & Renovation" at bounding box center [537, 78] width 883 height 17
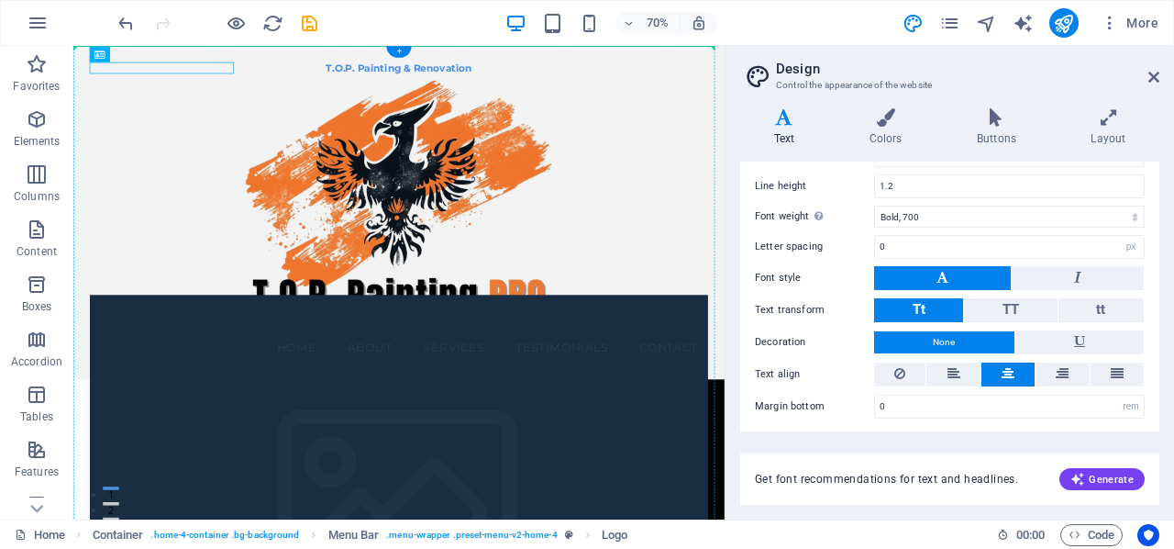
drag, startPoint x: 280, startPoint y: 75, endPoint x: 473, endPoint y: 63, distance: 193.9
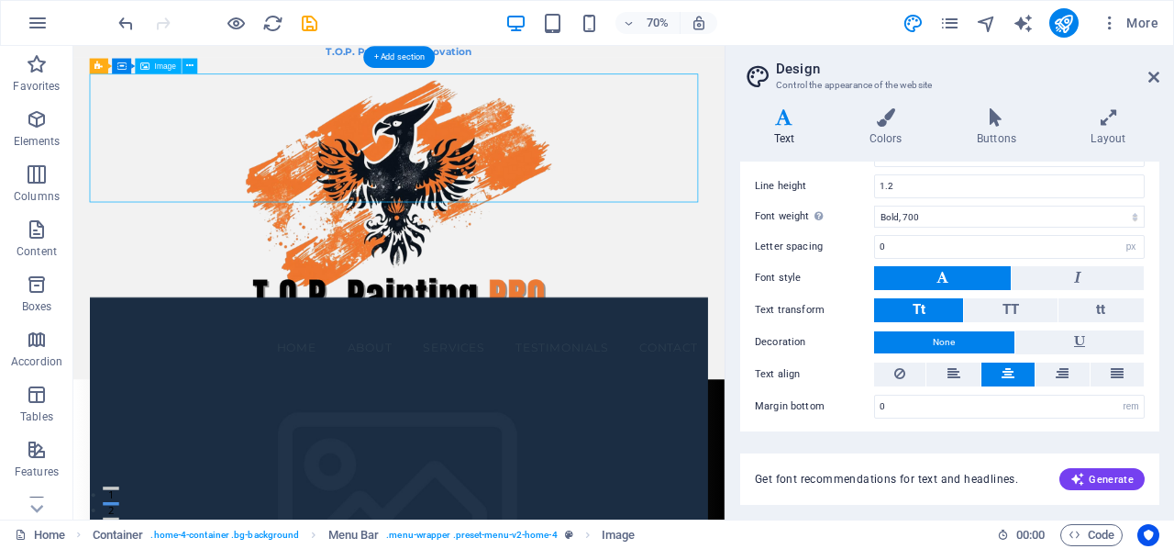
click at [213, 219] on figure at bounding box center [537, 269] width 883 height 367
click at [156, 319] on div "Menu Home About Services Testimonials Contact" at bounding box center [538, 292] width 930 height 460
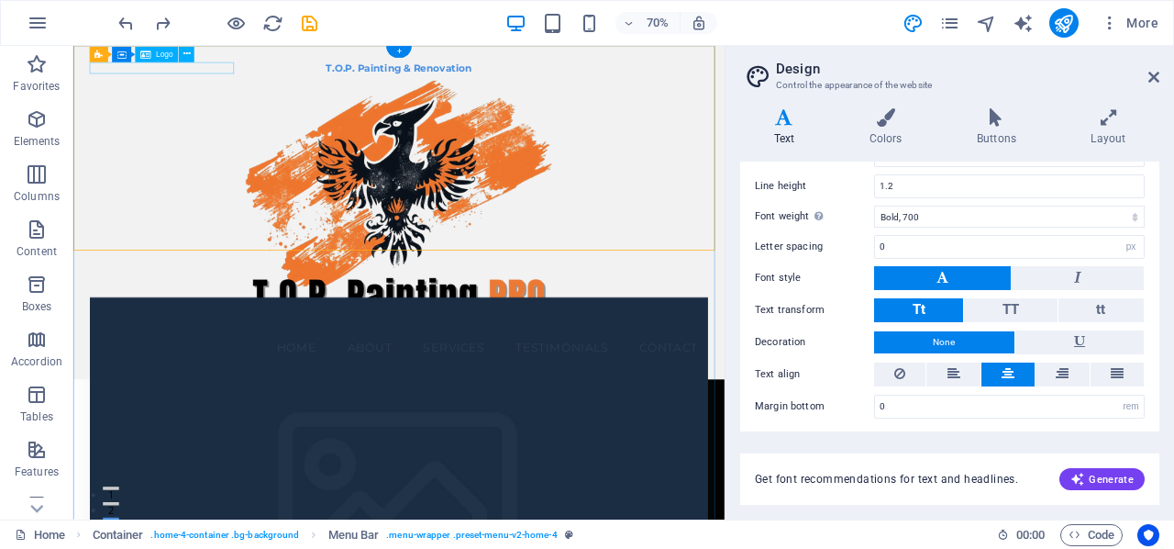
click at [280, 73] on div "T.O.P. Painting & Renovation" at bounding box center [537, 78] width 883 height 17
click at [263, 74] on div "T.O.P. Painting & Renovation" at bounding box center [537, 78] width 883 height 17
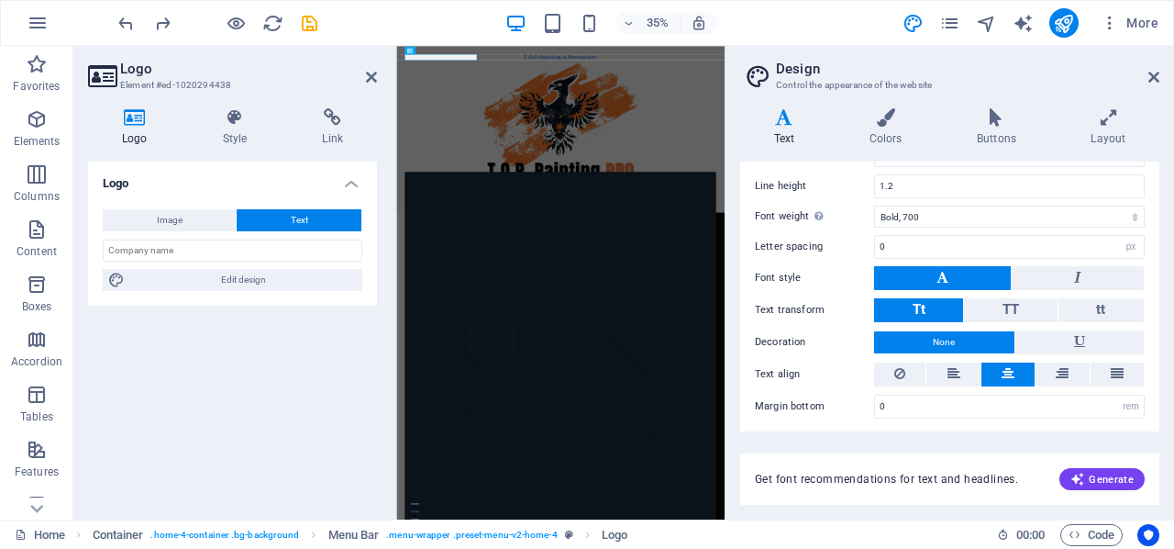
click at [256, 218] on button "Text" at bounding box center [299, 220] width 125 height 22
click at [231, 251] on input "text" at bounding box center [233, 250] width 260 height 22
type input "a"
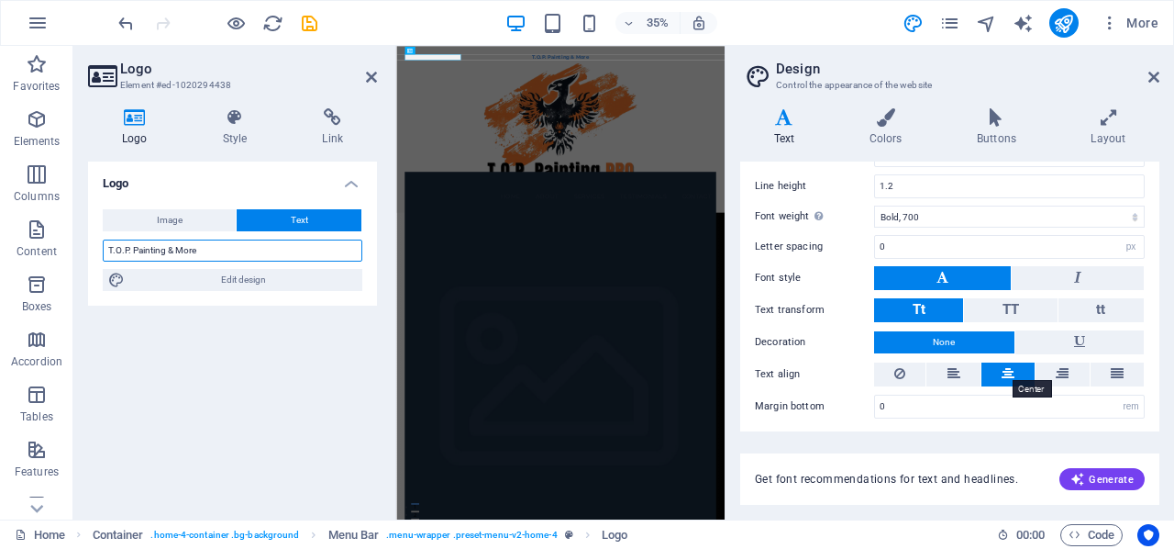
type input "T.O.P. Painting & More"
click at [1005, 362] on icon at bounding box center [1008, 373] width 13 height 22
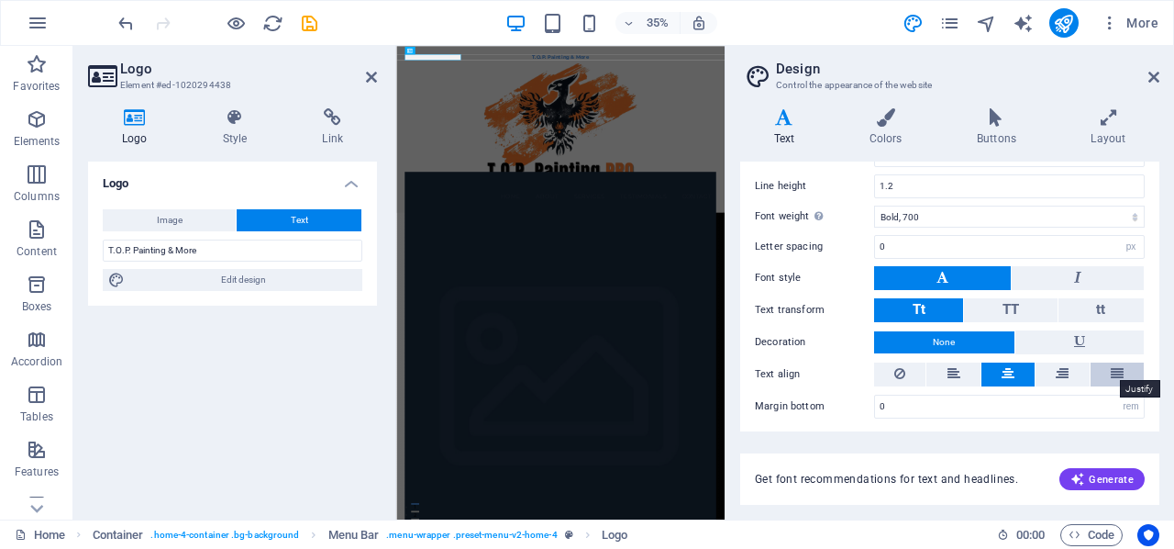
click at [1117, 370] on icon at bounding box center [1117, 373] width 13 height 22
click at [1002, 366] on icon at bounding box center [1008, 373] width 13 height 22
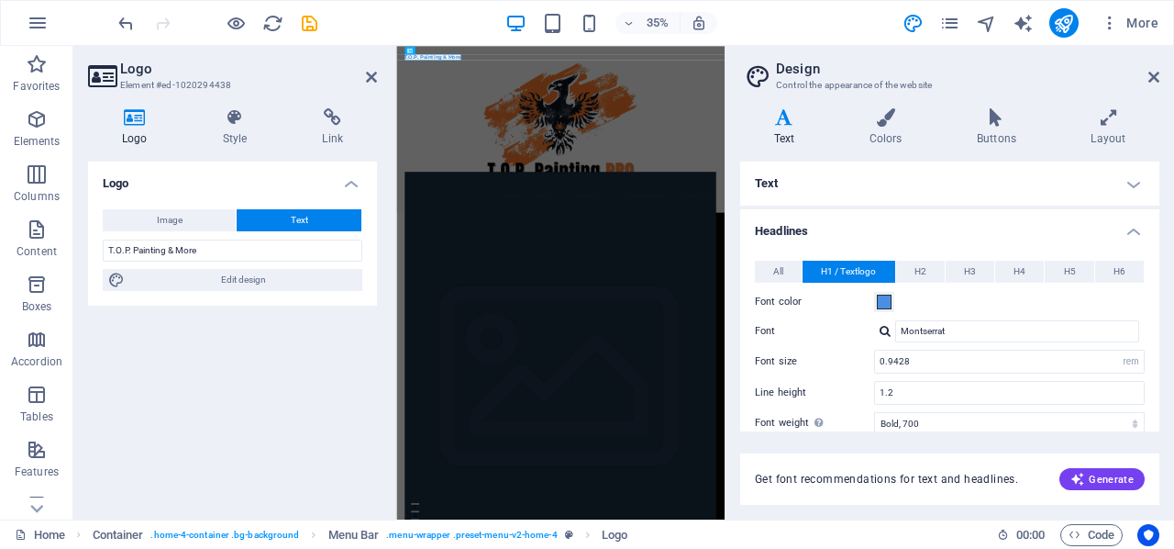
click at [783, 116] on icon at bounding box center [784, 117] width 88 height 18
click at [1150, 72] on icon at bounding box center [1153, 77] width 11 height 15
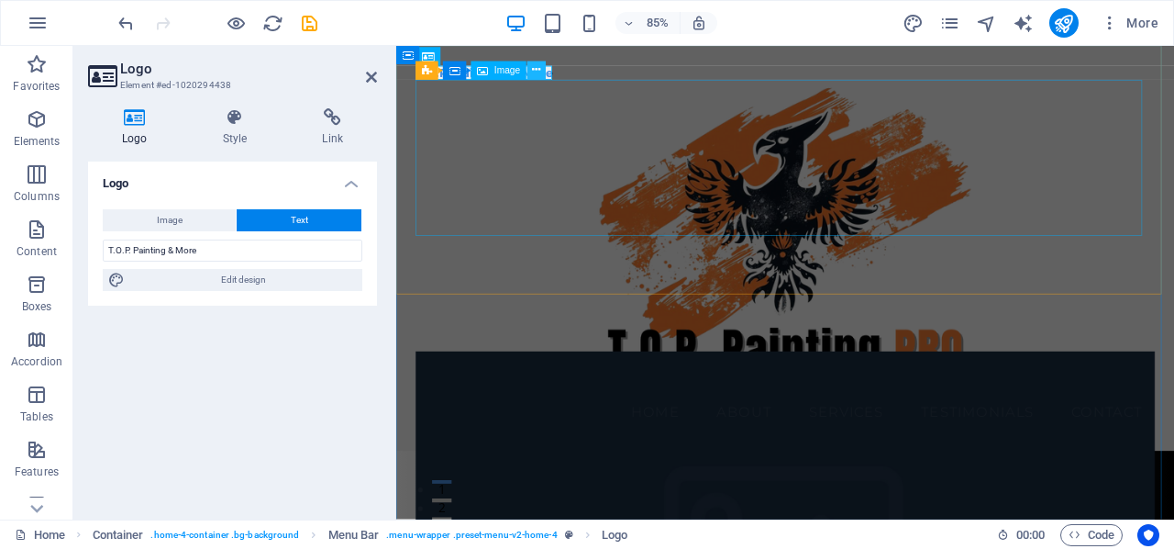
click at [541, 69] on icon at bounding box center [537, 70] width 8 height 17
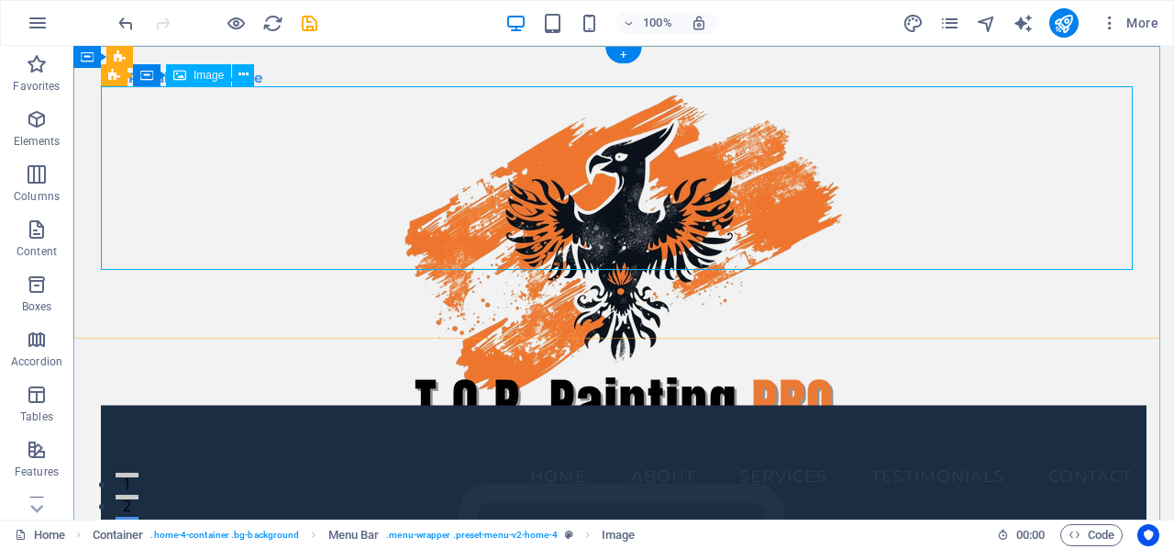
click at [312, 239] on figure at bounding box center [624, 269] width 1046 height 367
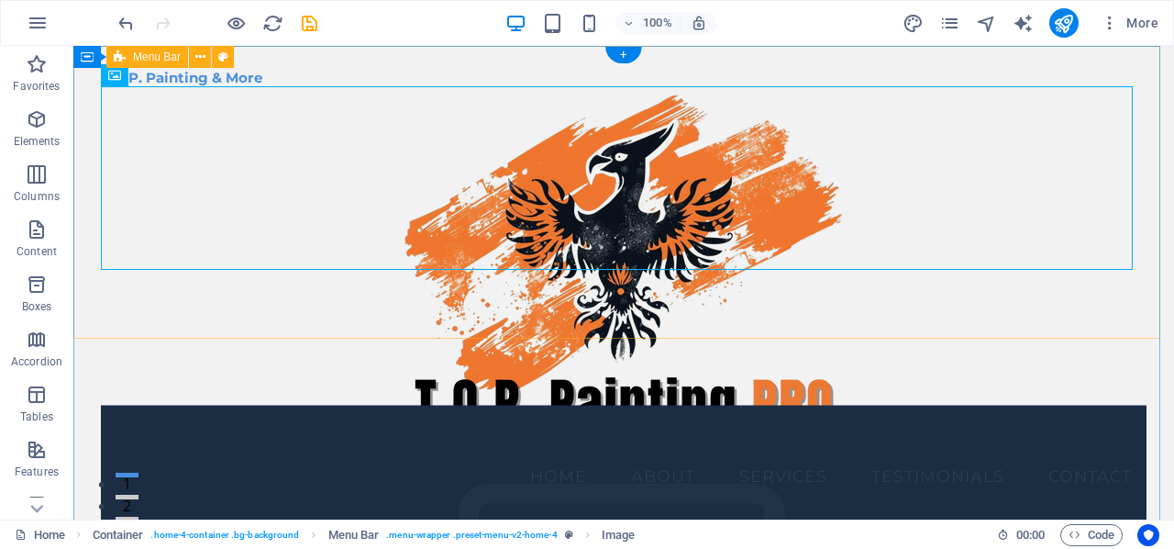
click at [325, 333] on div "T.O.P. Painting & More Menu Home About Services Testimonials Contact" at bounding box center [623, 284] width 1101 height 476
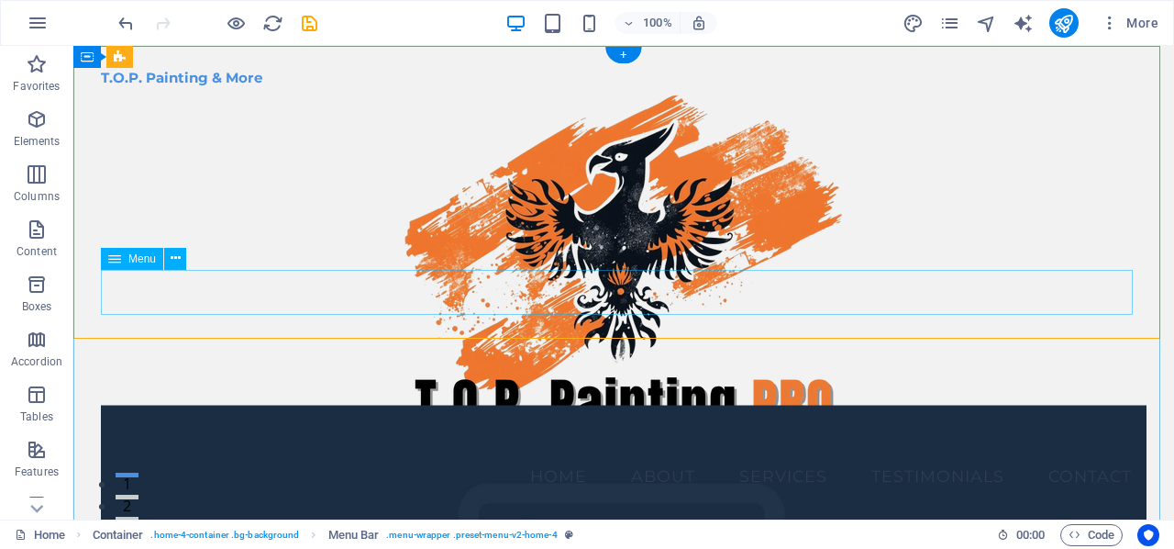
click at [763, 453] on nav "Home About Services Testimonials Contact" at bounding box center [624, 476] width 1046 height 46
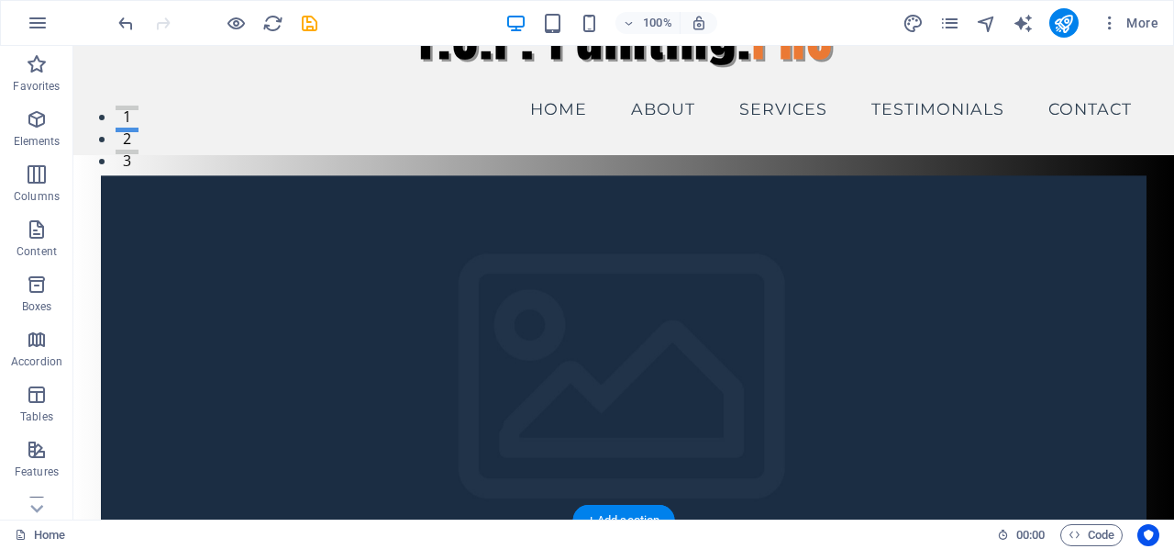
scroll to position [183, 0]
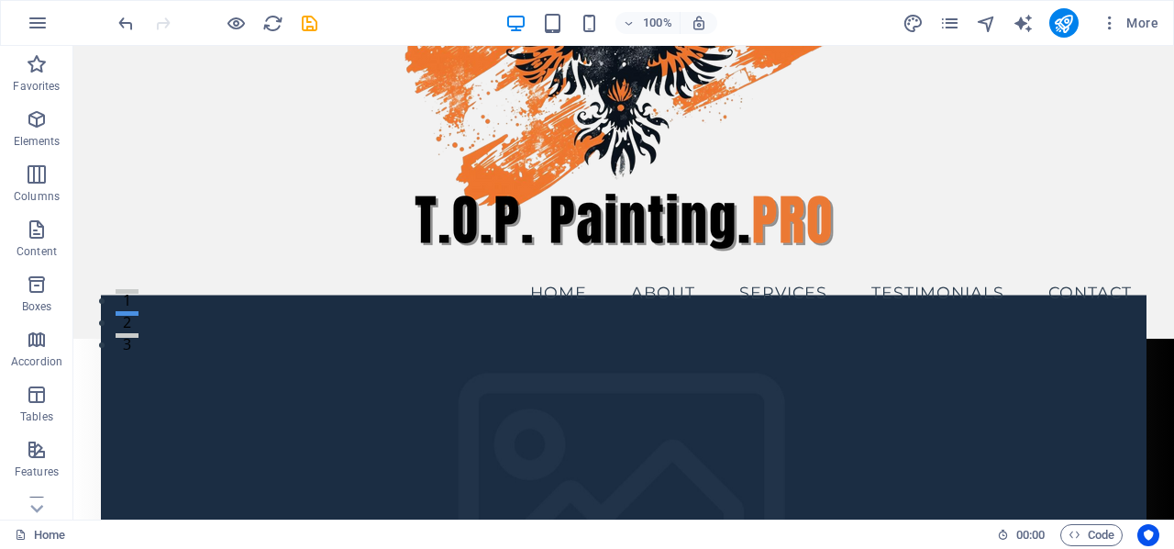
click at [464, 294] on figure at bounding box center [624, 509] width 1046 height 431
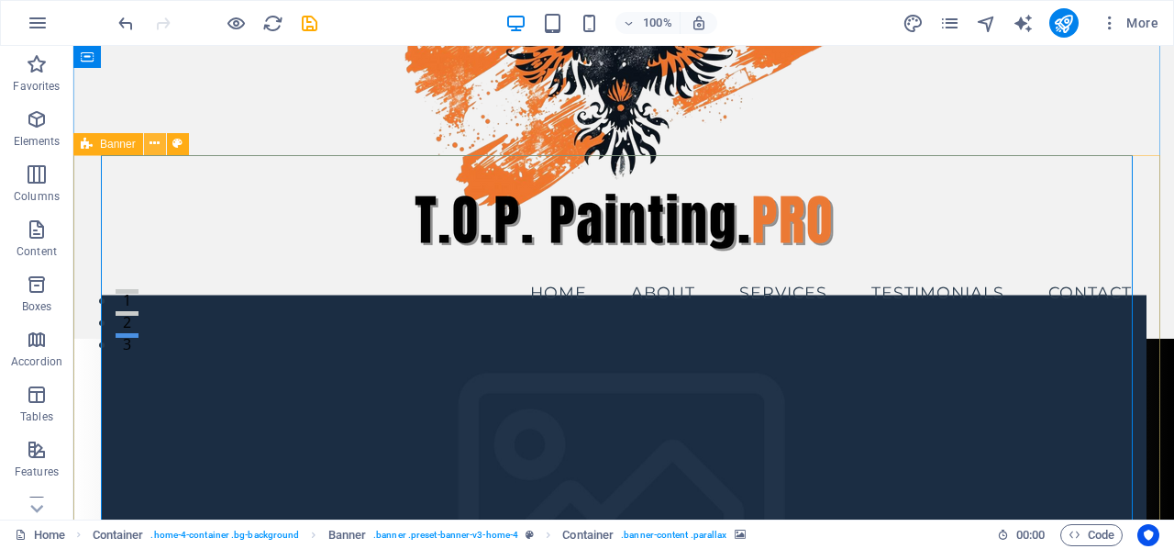
click at [155, 139] on icon at bounding box center [155, 143] width 10 height 19
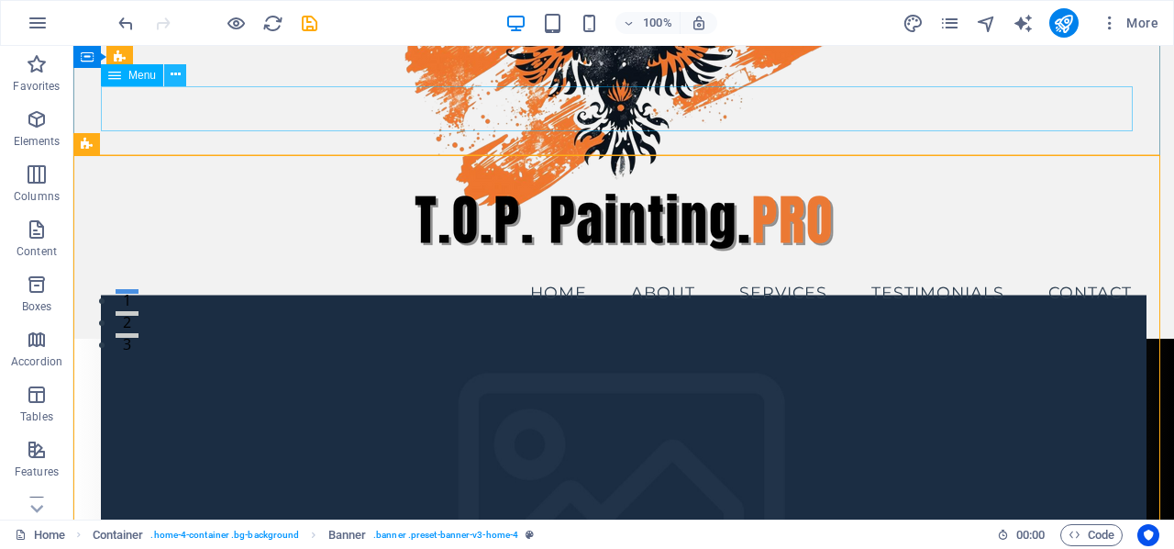
click at [177, 72] on icon at bounding box center [176, 74] width 10 height 19
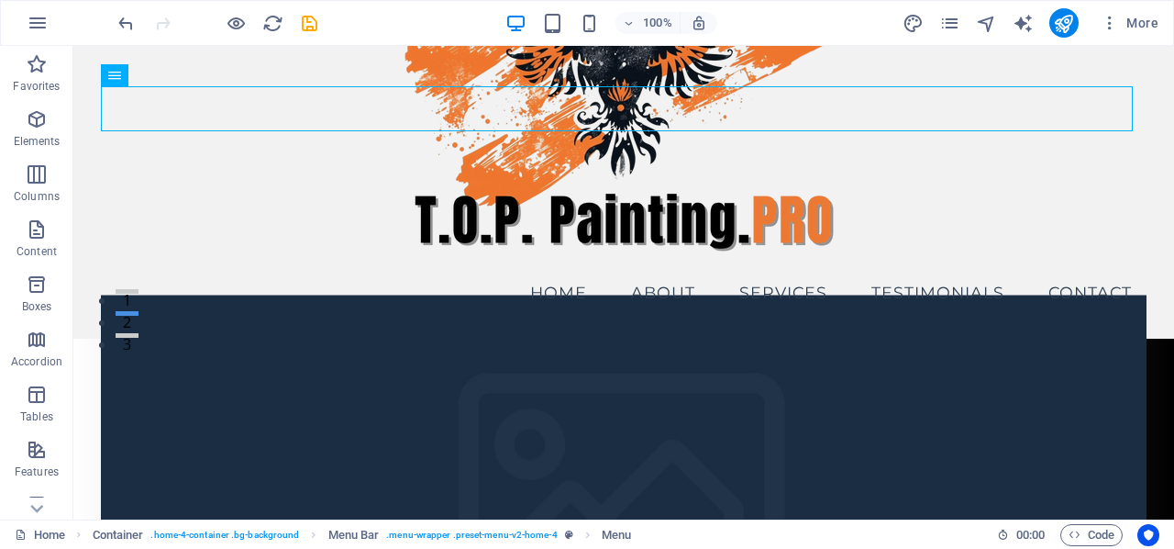
click at [150, 294] on figure at bounding box center [624, 509] width 1046 height 431
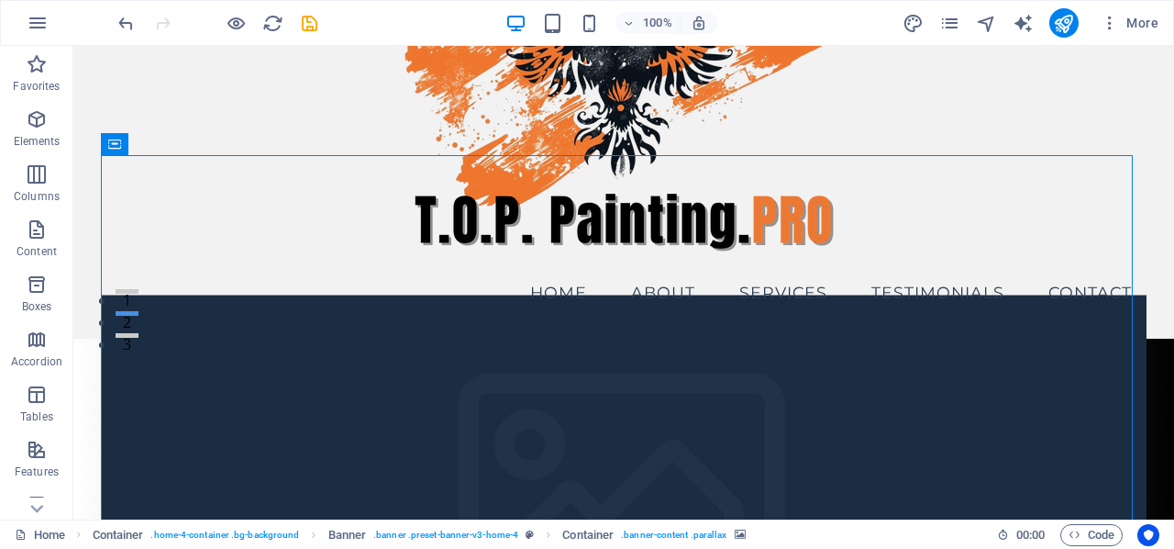
click at [150, 294] on figure at bounding box center [624, 509] width 1046 height 431
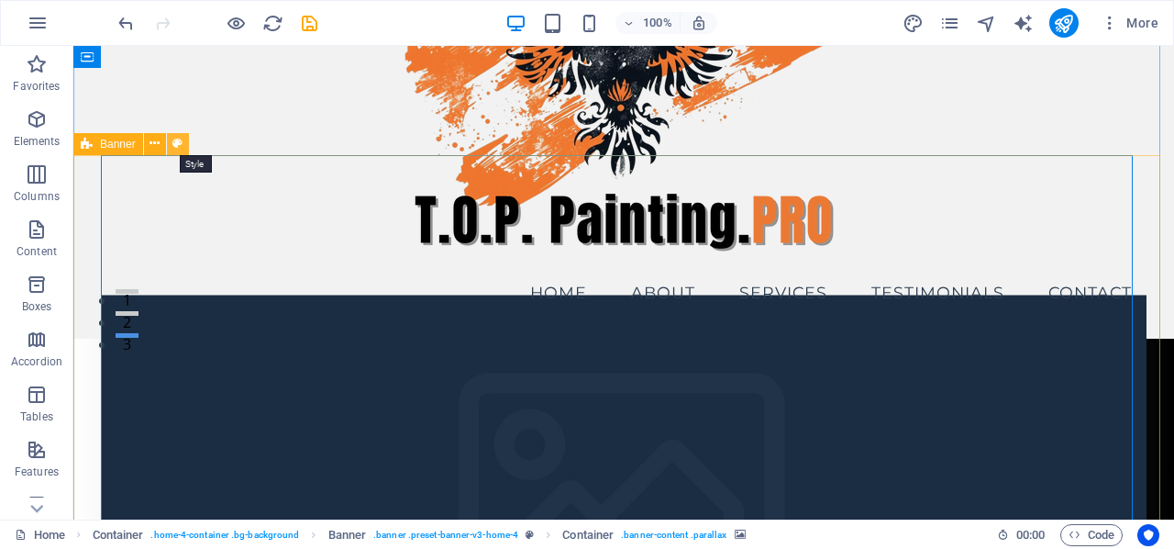
click at [180, 144] on icon at bounding box center [177, 143] width 10 height 19
select select "preset-banner-v3-home-4"
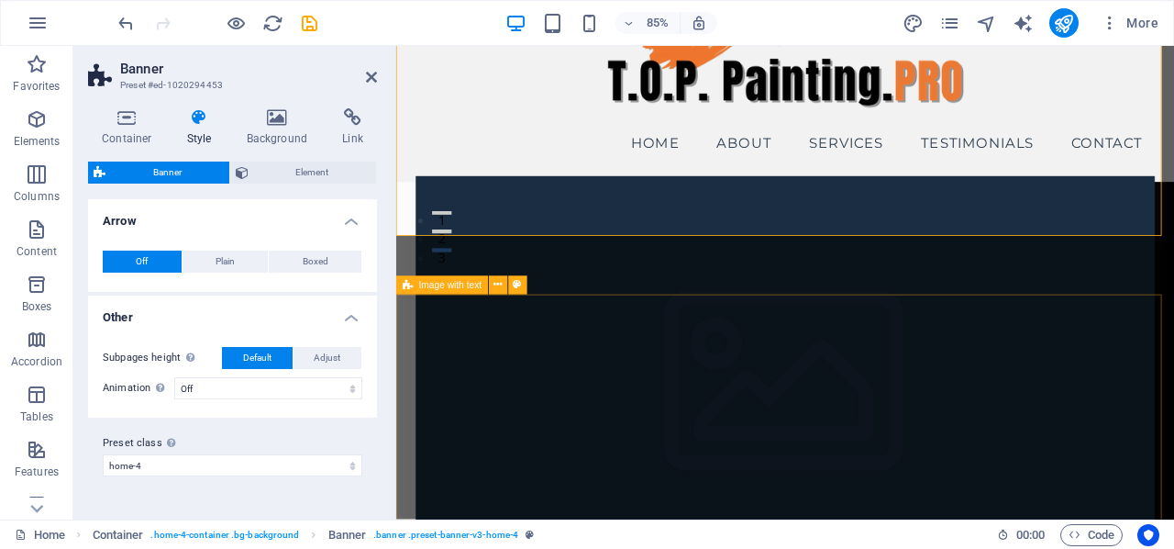
scroll to position [275, 0]
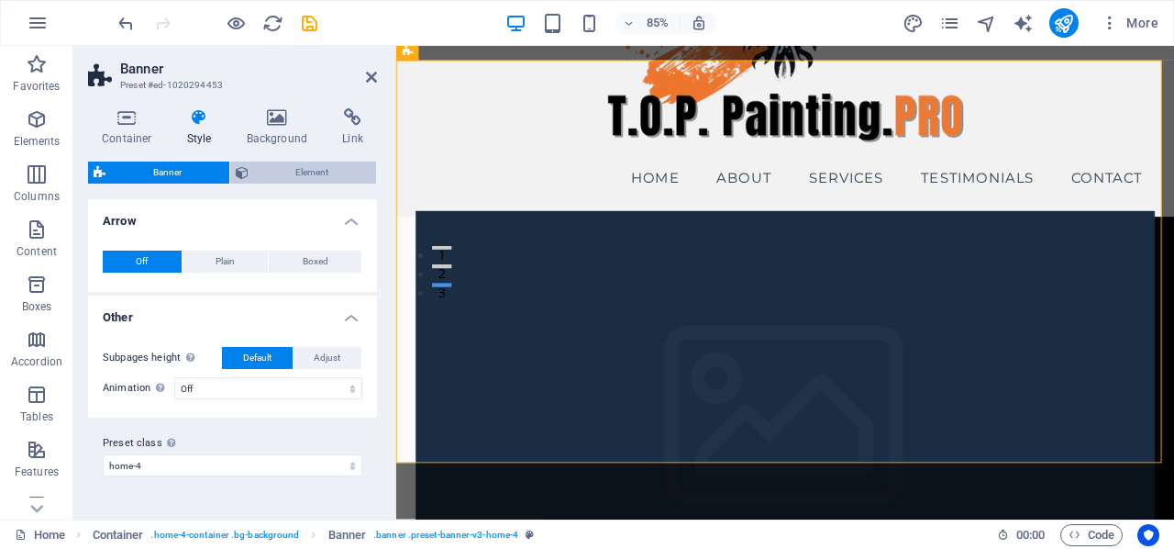
click at [252, 175] on button "Element" at bounding box center [303, 172] width 147 height 22
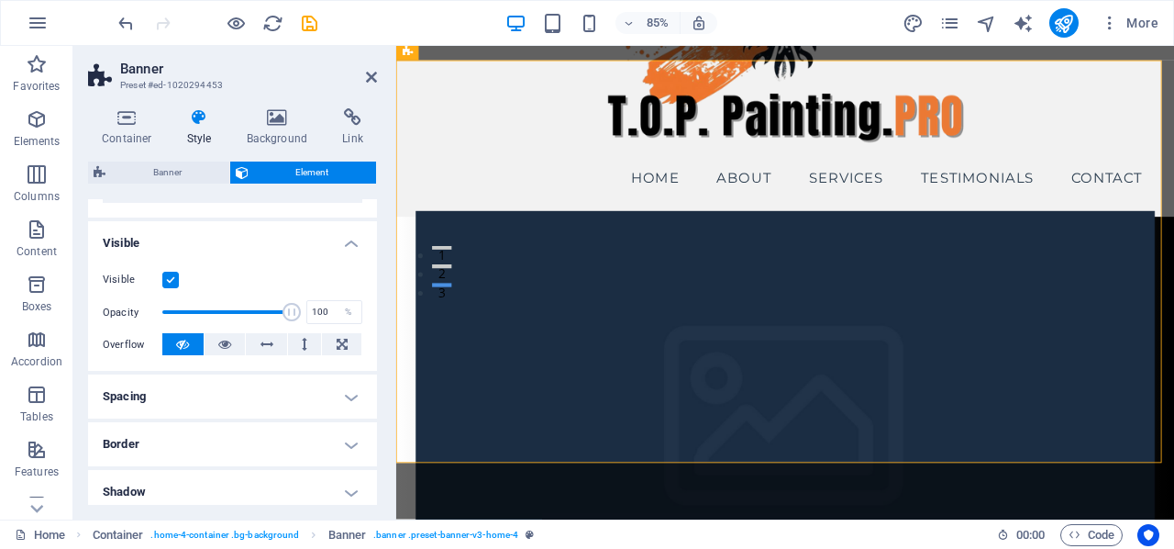
scroll to position [183, 0]
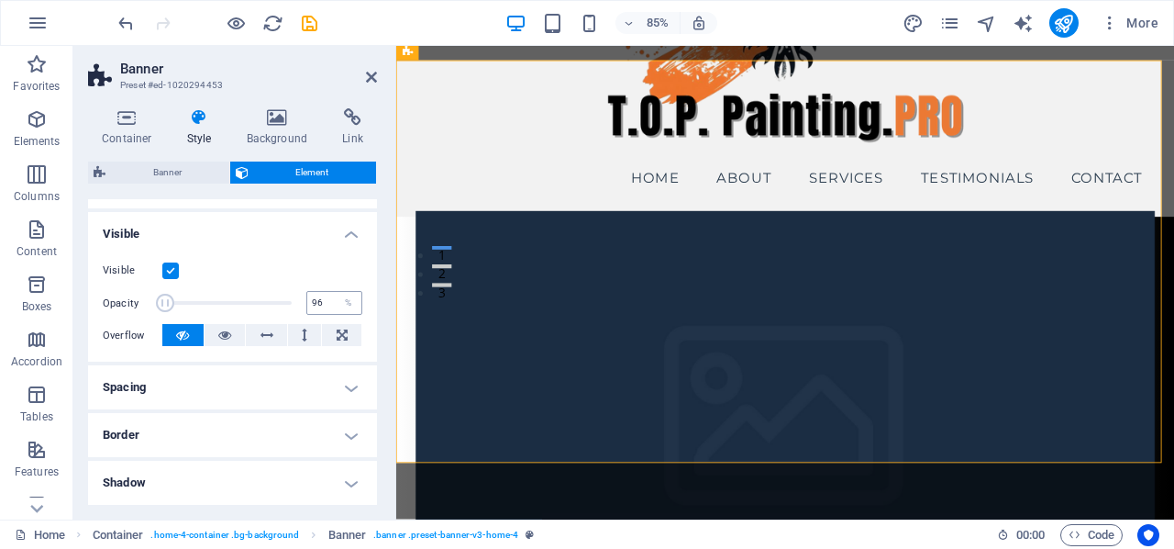
type input "100"
drag, startPoint x: 283, startPoint y: 299, endPoint x: 312, endPoint y: 304, distance: 28.8
click at [312, 304] on div "Opacity 100 %" at bounding box center [233, 303] width 260 height 28
click at [226, 331] on icon at bounding box center [224, 335] width 13 height 22
click at [233, 392] on h4 "Spacing" at bounding box center [232, 387] width 289 height 44
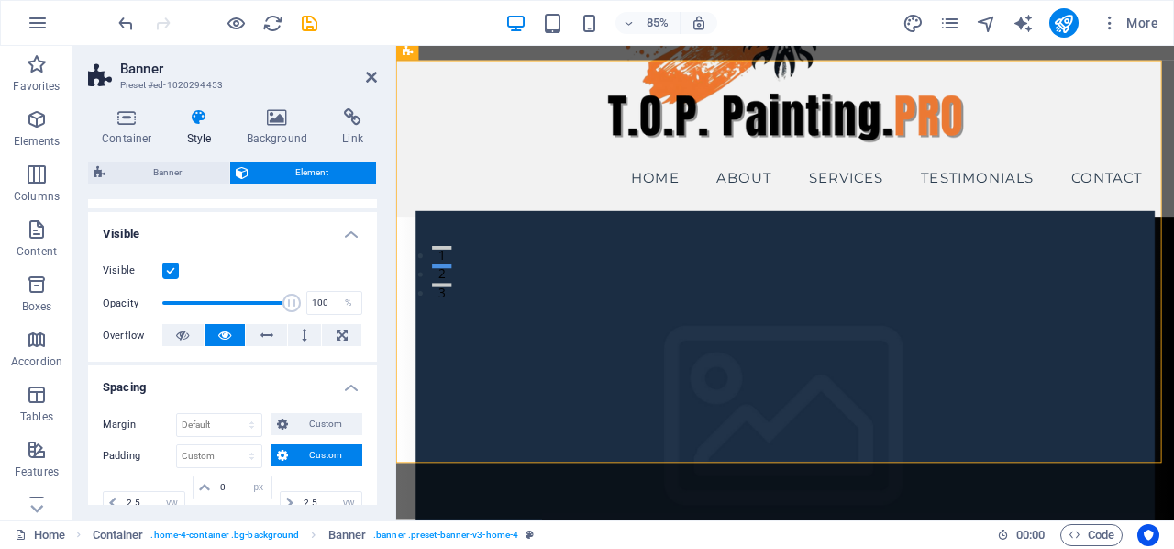
click at [233, 392] on h4 "Spacing" at bounding box center [232, 381] width 289 height 33
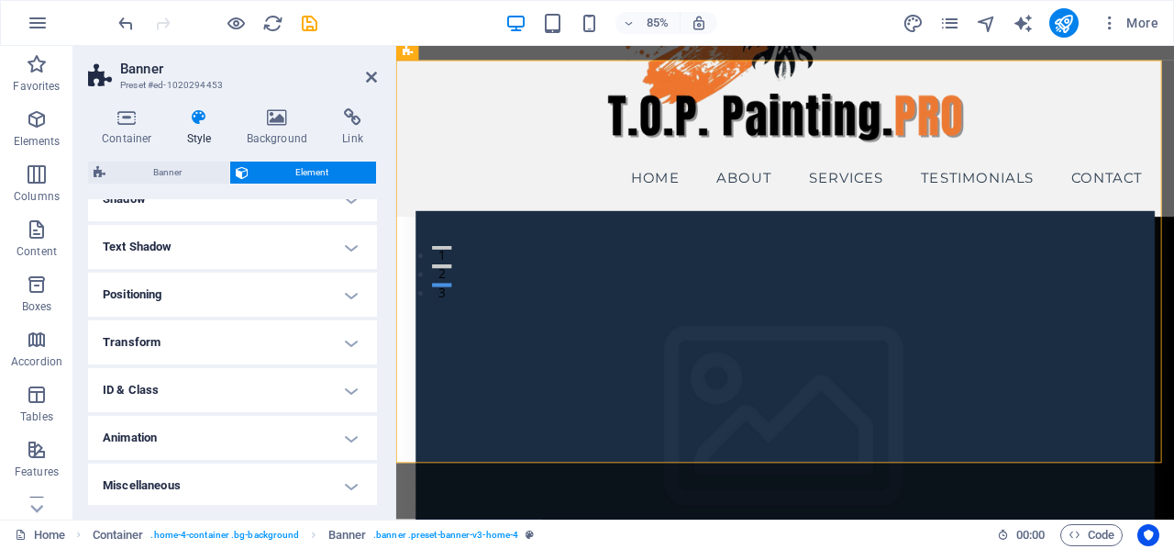
scroll to position [469, 0]
click at [231, 490] on h4 "Miscellaneous" at bounding box center [232, 483] width 289 height 44
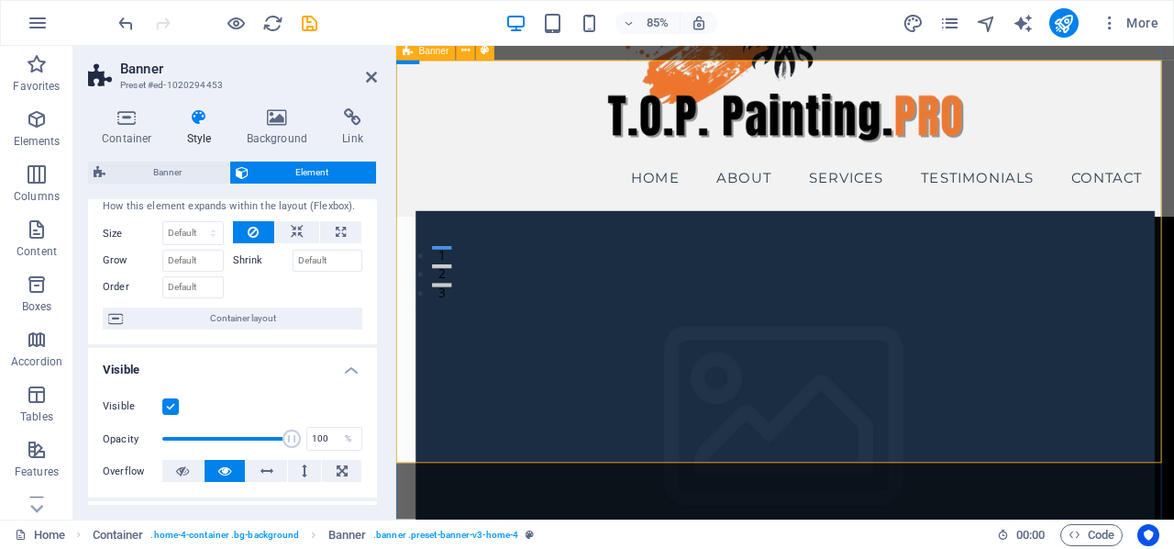
scroll to position [0, 0]
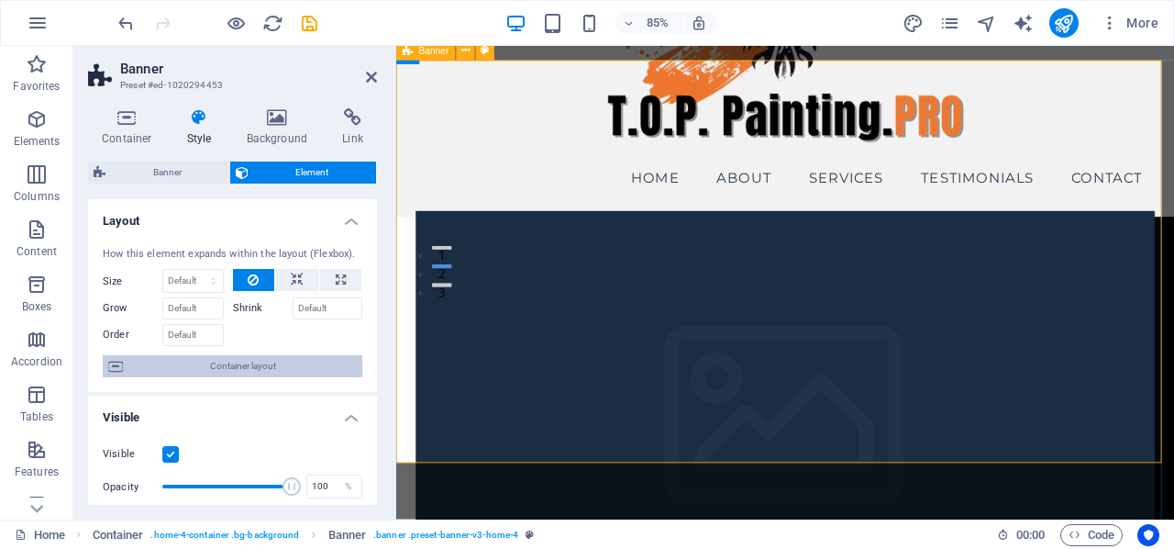
click at [231, 366] on span "Container layout" at bounding box center [242, 366] width 228 height 22
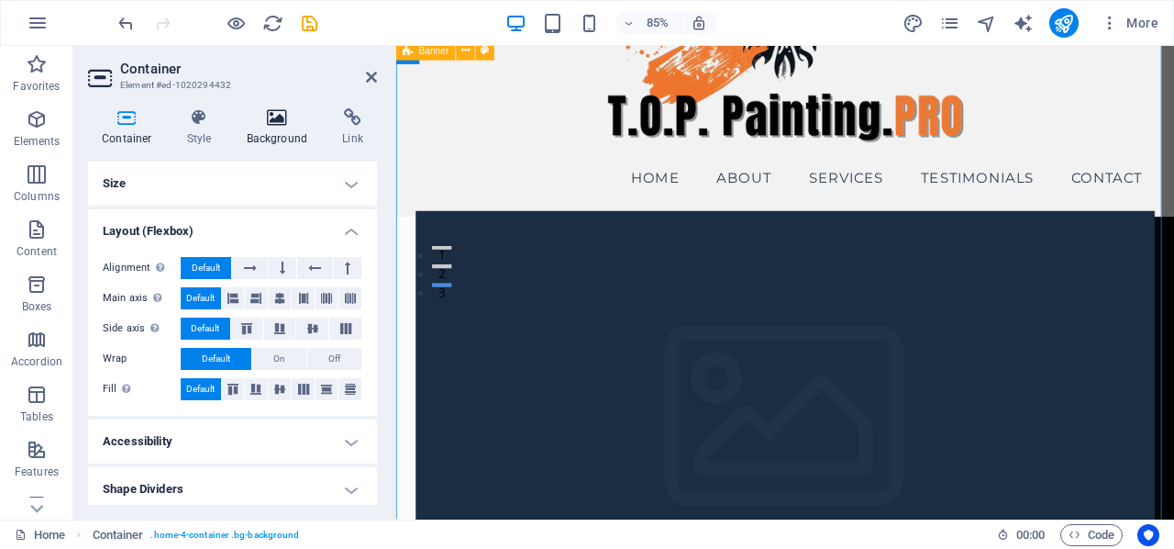
click at [275, 114] on icon at bounding box center [277, 117] width 89 height 18
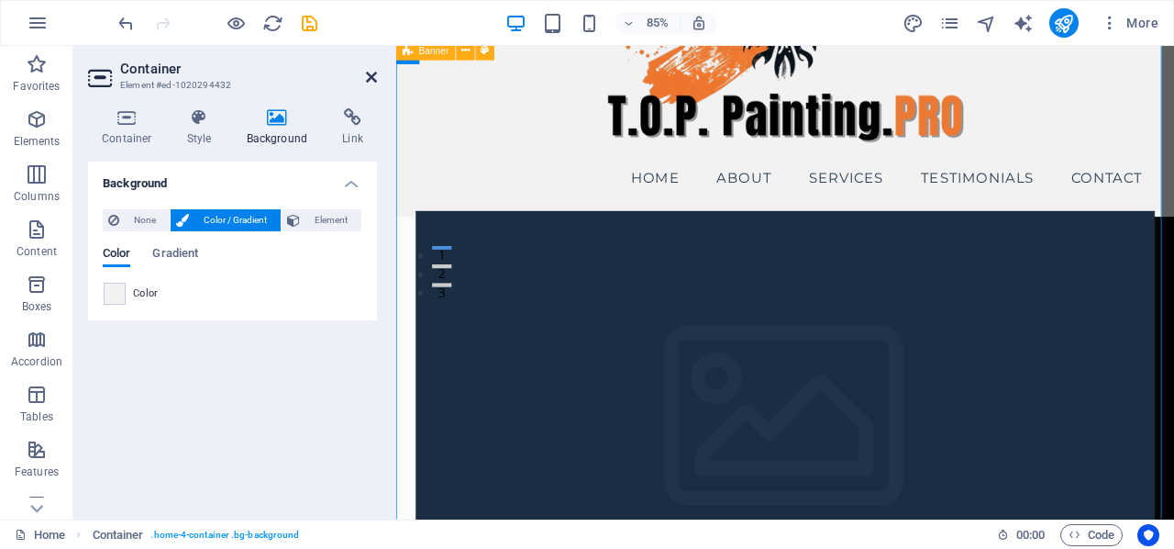
click at [371, 73] on icon at bounding box center [371, 77] width 11 height 15
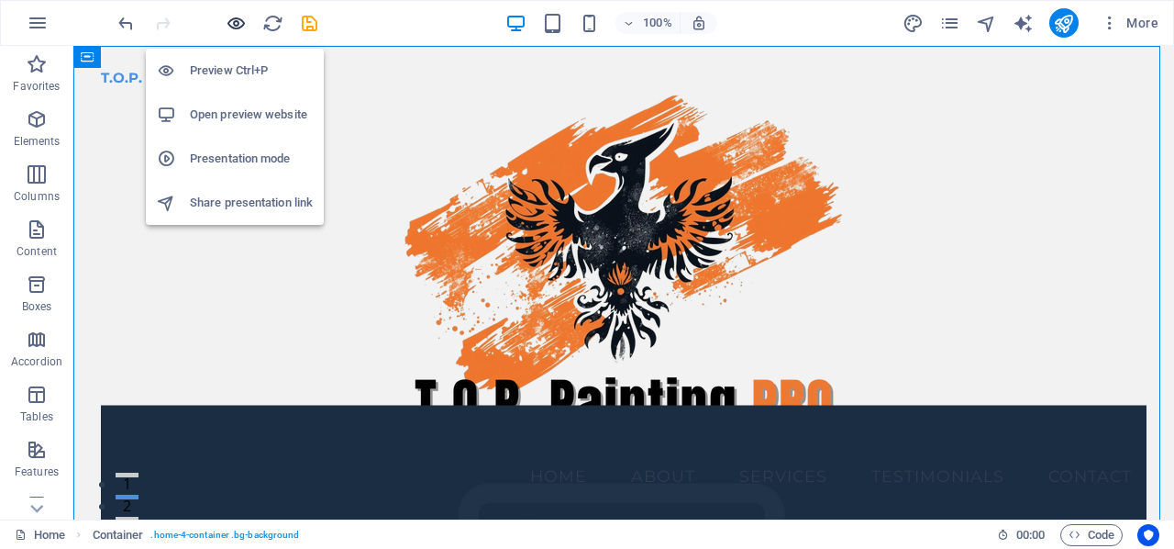
click at [236, 23] on icon "button" at bounding box center [236, 23] width 21 height 21
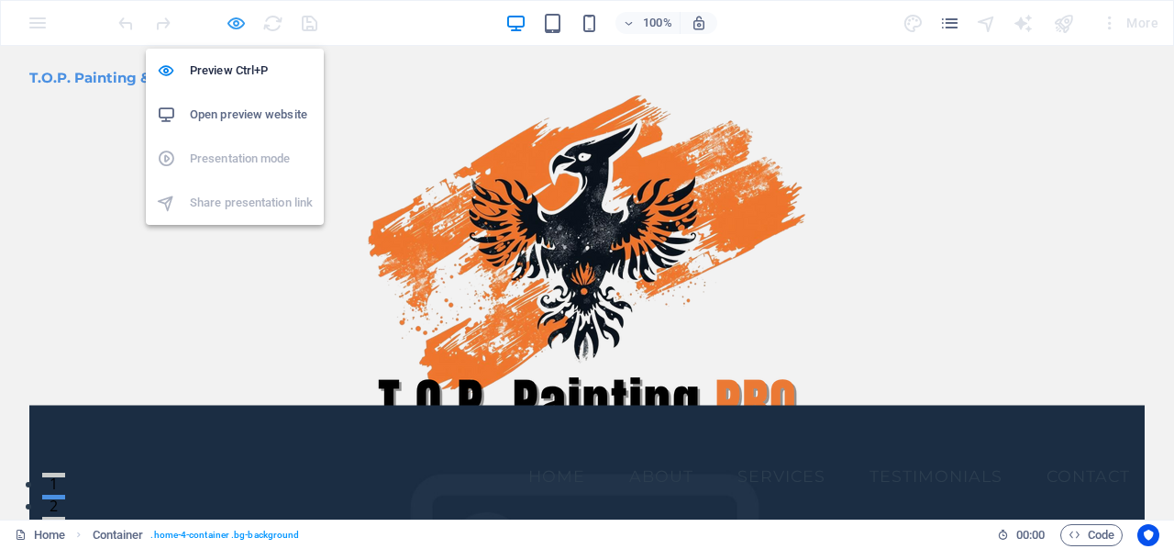
click at [236, 23] on icon "button" at bounding box center [236, 23] width 21 height 21
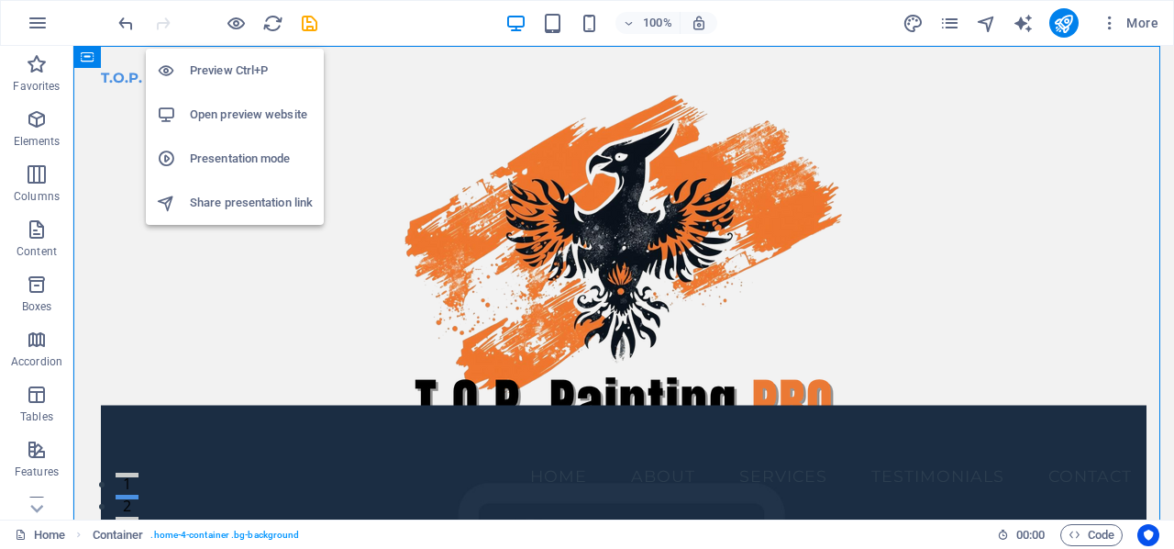
click at [233, 63] on h6 "Preview Ctrl+P" at bounding box center [251, 71] width 123 height 22
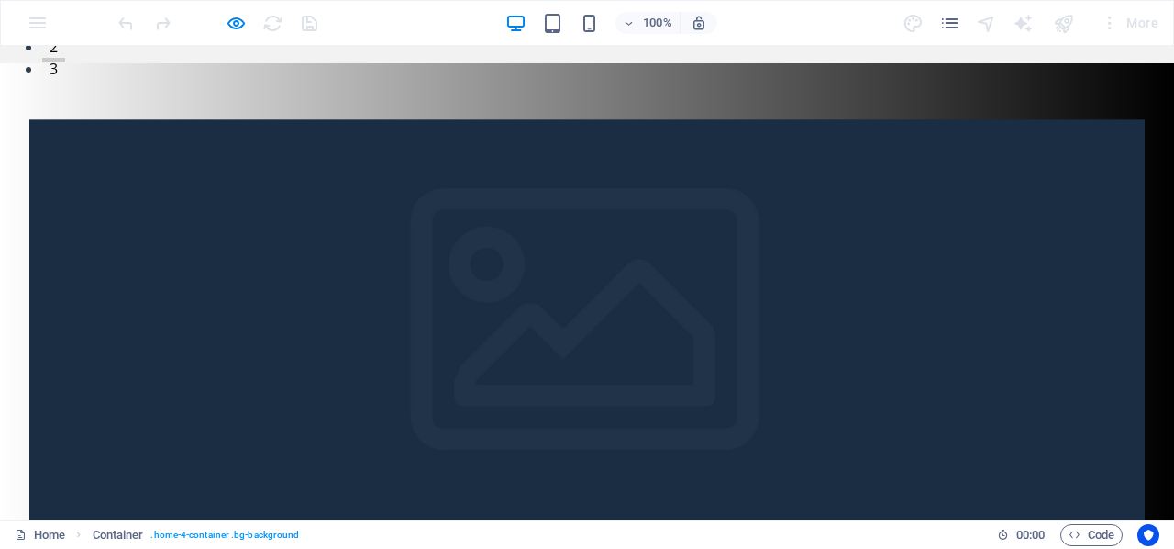
scroll to position [275, 0]
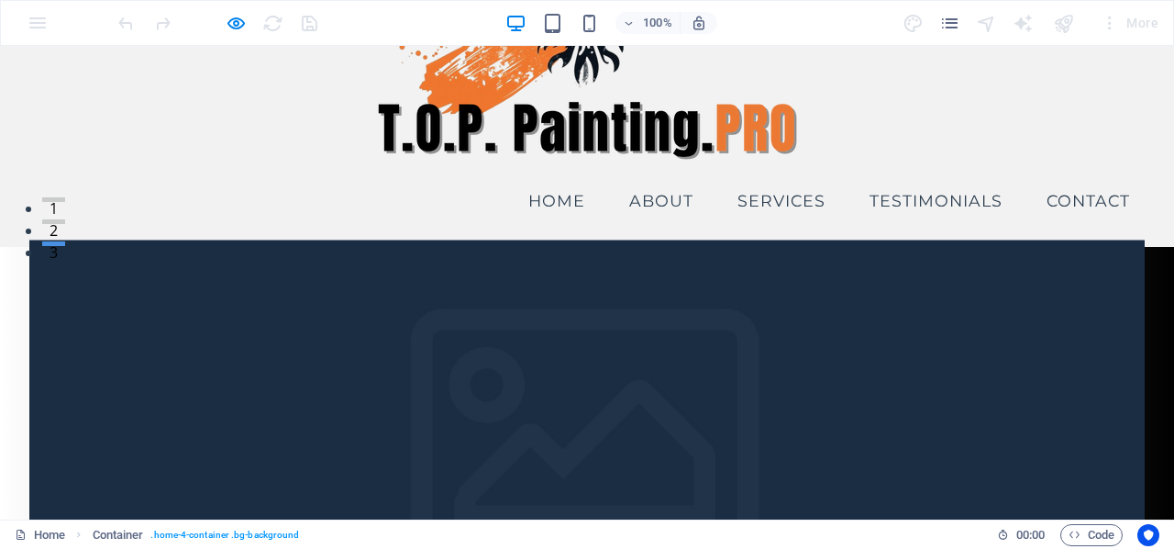
drag, startPoint x: 1147, startPoint y: 220, endPoint x: 803, endPoint y: 306, distance: 354.6
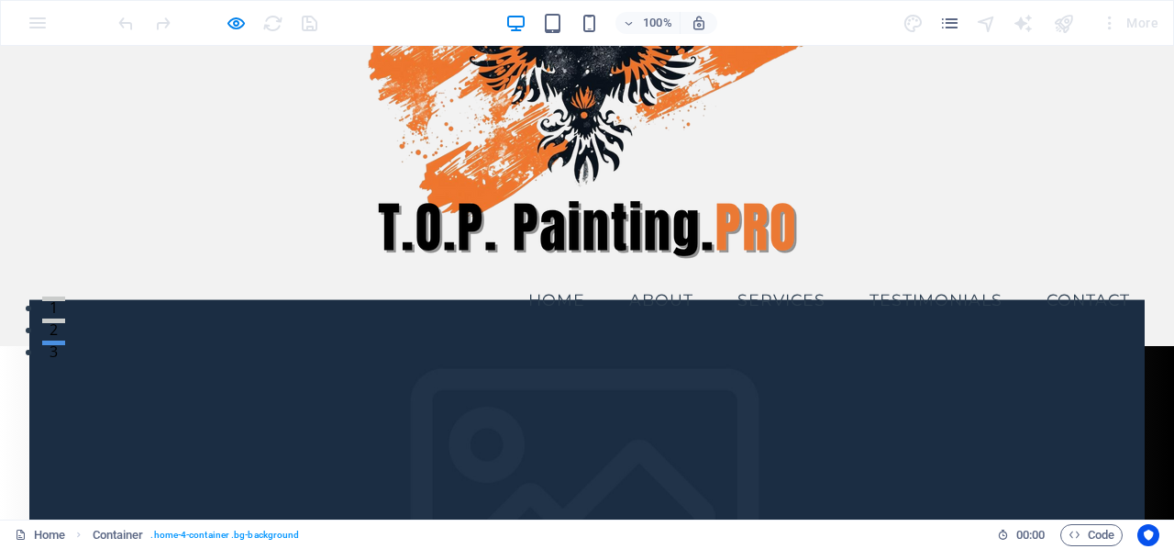
scroll to position [92, 0]
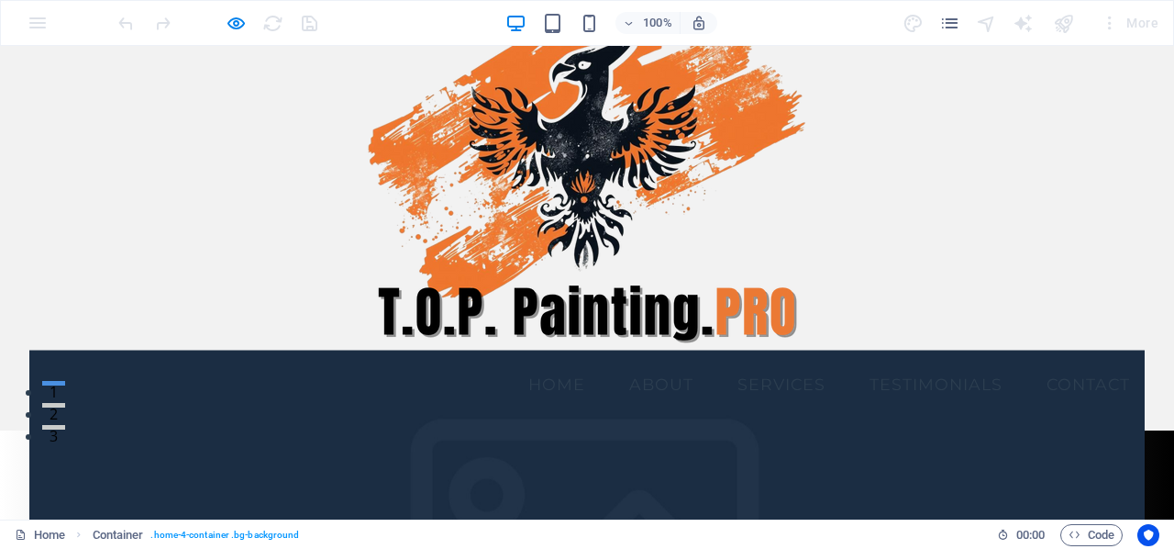
click at [759, 361] on link "Services" at bounding box center [781, 384] width 117 height 46
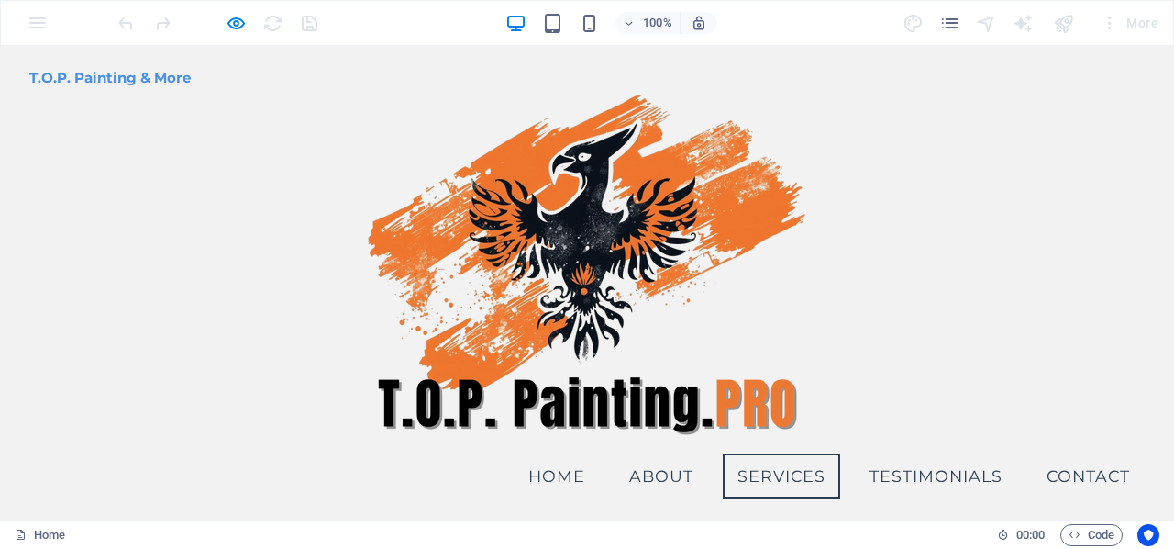
scroll to position [1627, 0]
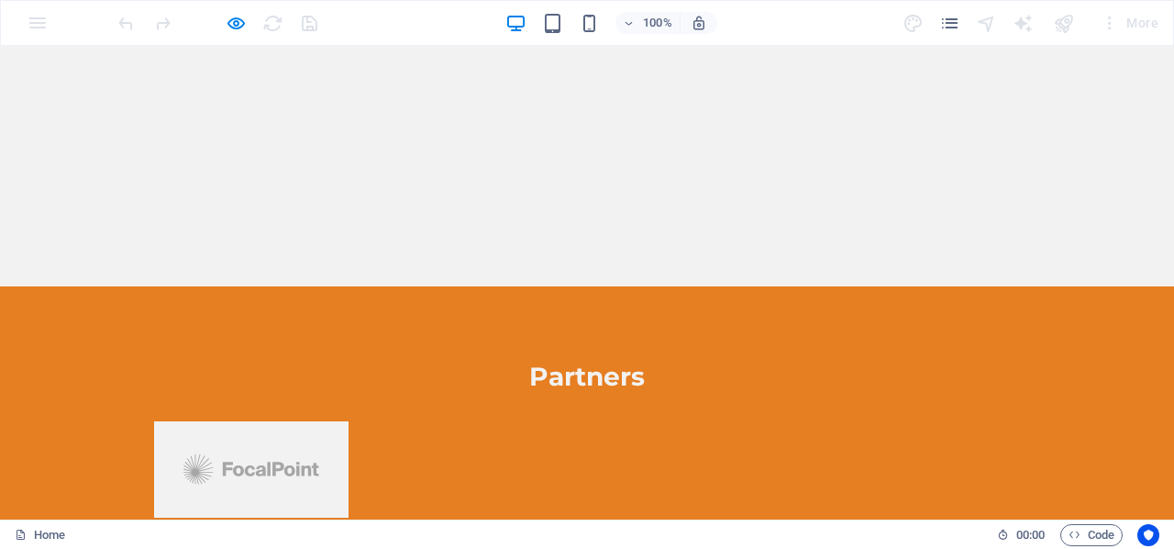
scroll to position [6693, 0]
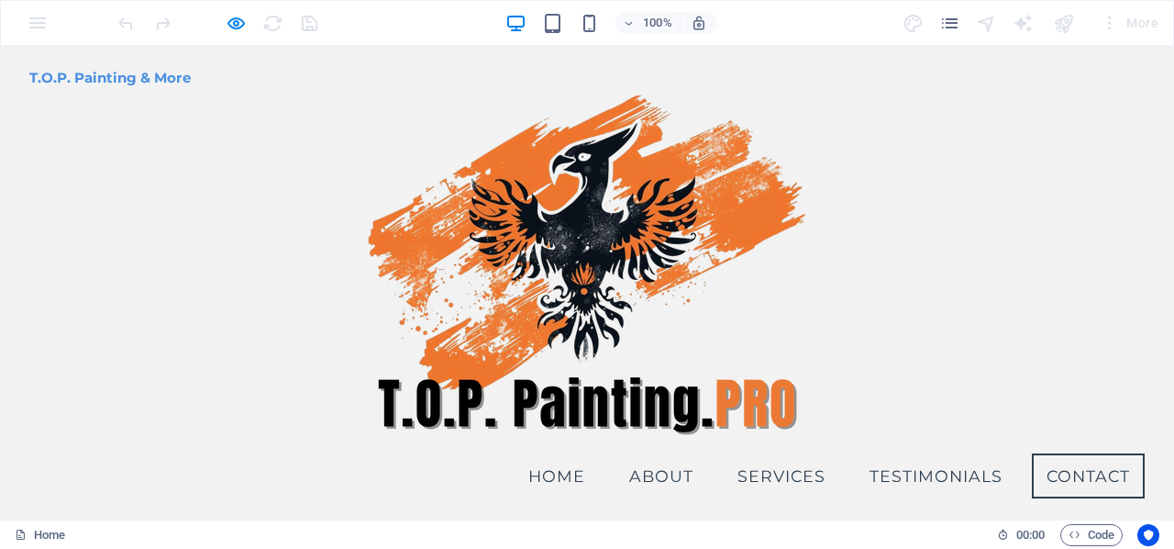
scroll to position [6281, 0]
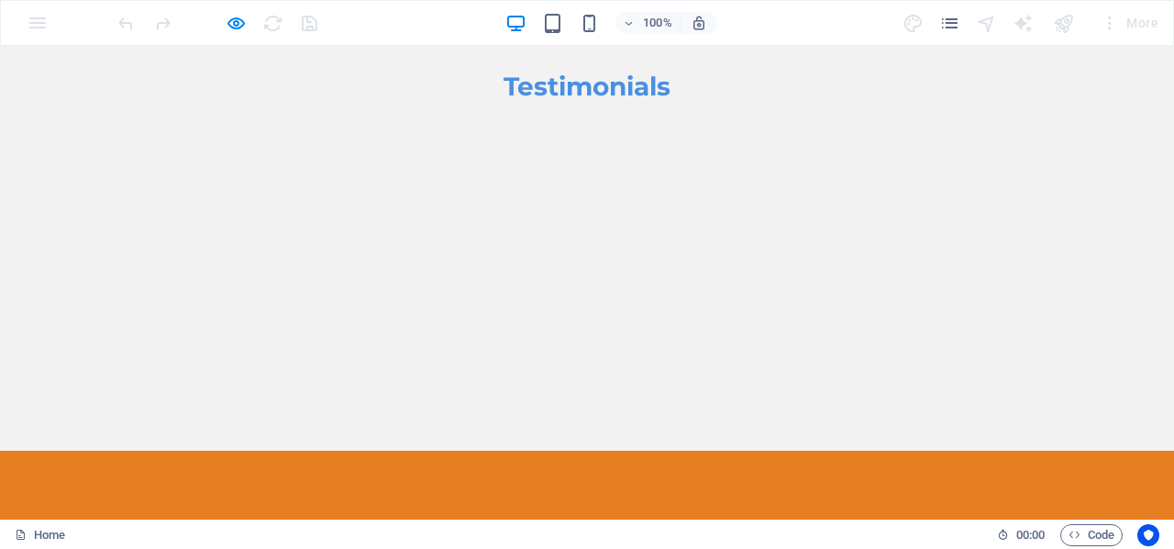
scroll to position [6393, 0]
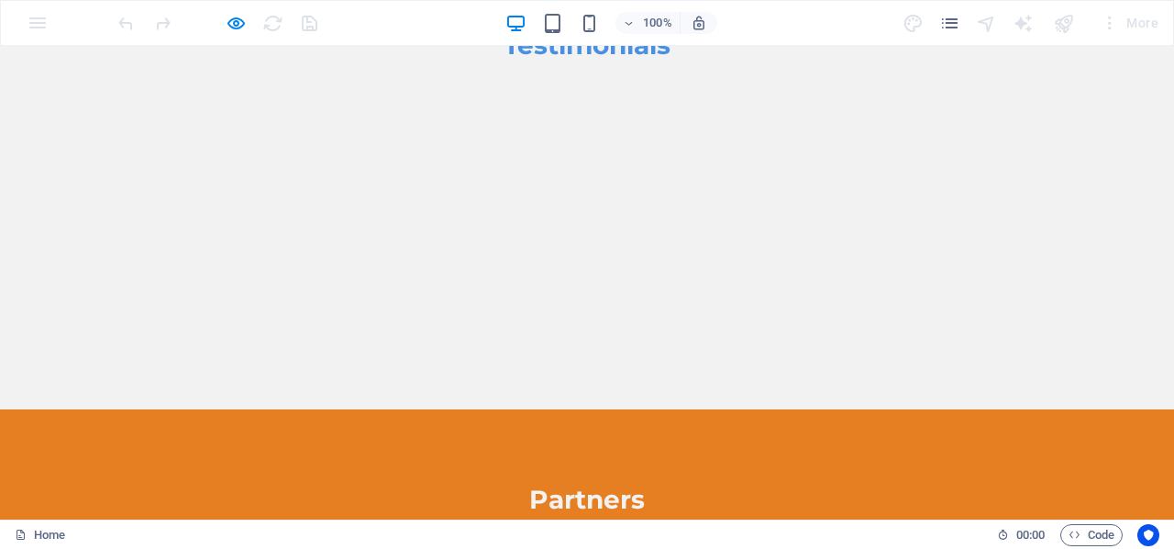
checkbox input "true"
type input "sdaSD"
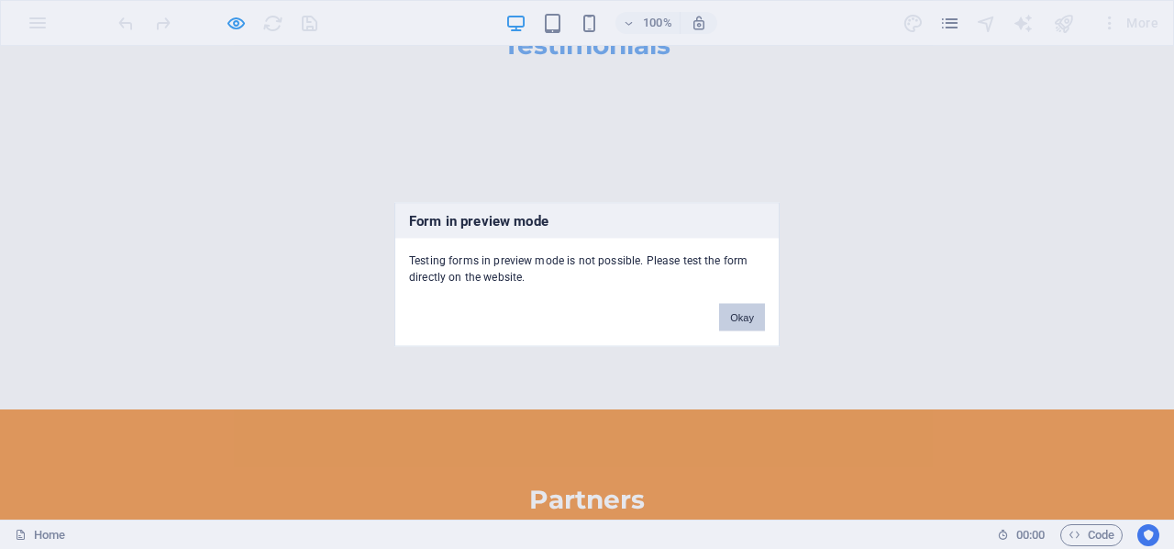
click at [743, 324] on button "Okay" at bounding box center [742, 318] width 46 height 28
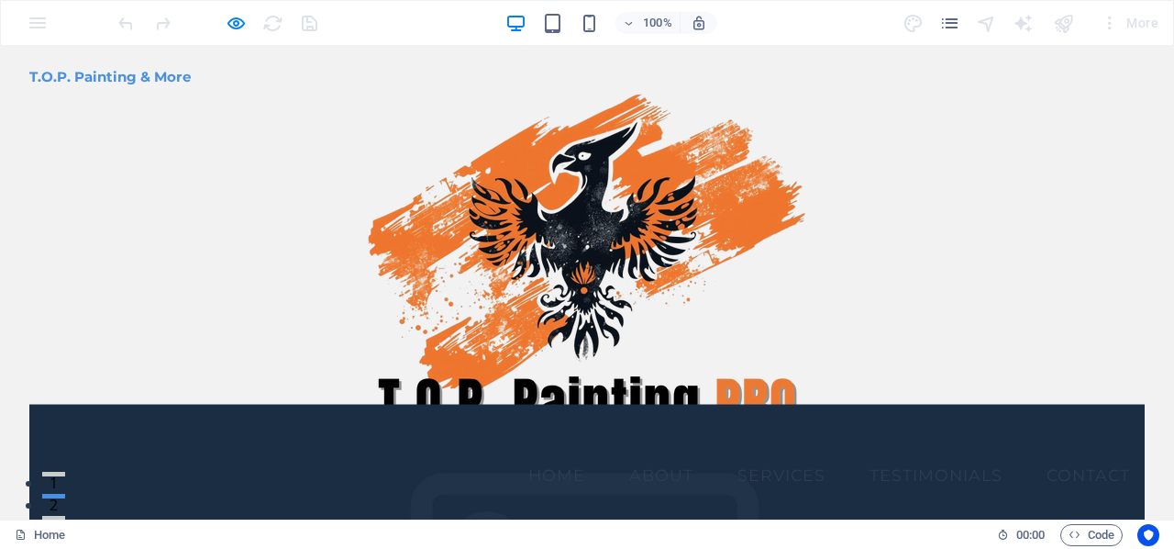
scroll to position [0, 0]
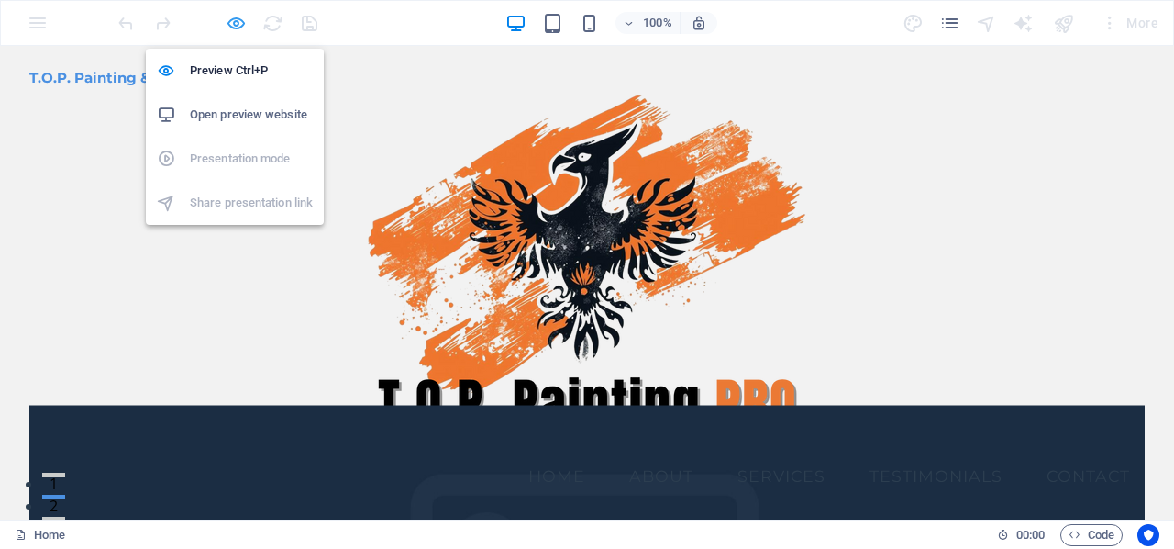
click at [238, 25] on icon "button" at bounding box center [236, 23] width 21 height 21
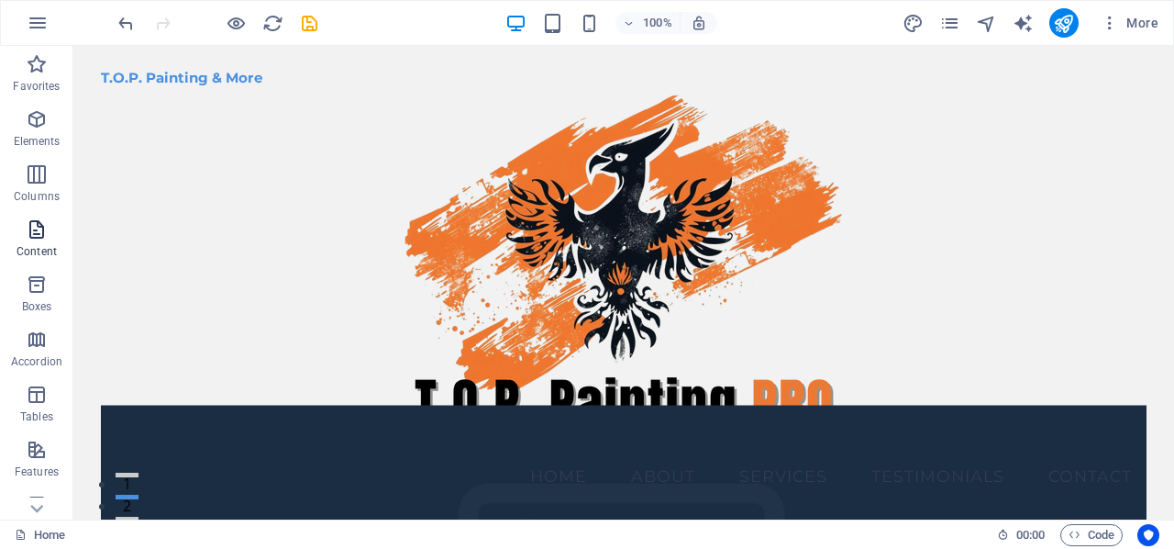
click at [39, 236] on icon "button" at bounding box center [37, 229] width 22 height 22
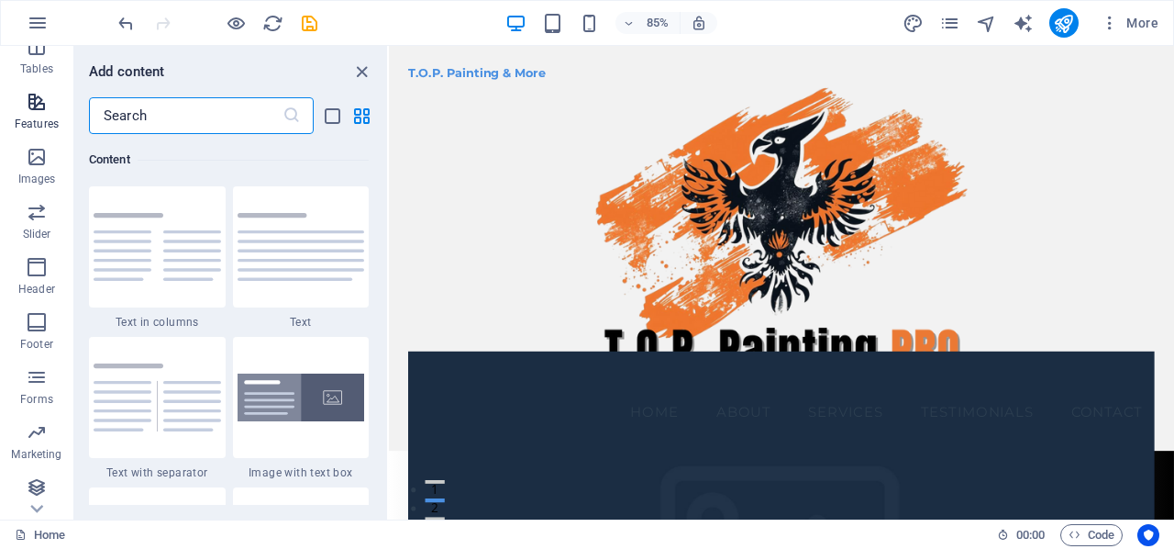
scroll to position [352, 0]
click at [35, 271] on icon "button" at bounding box center [37, 262] width 22 height 22
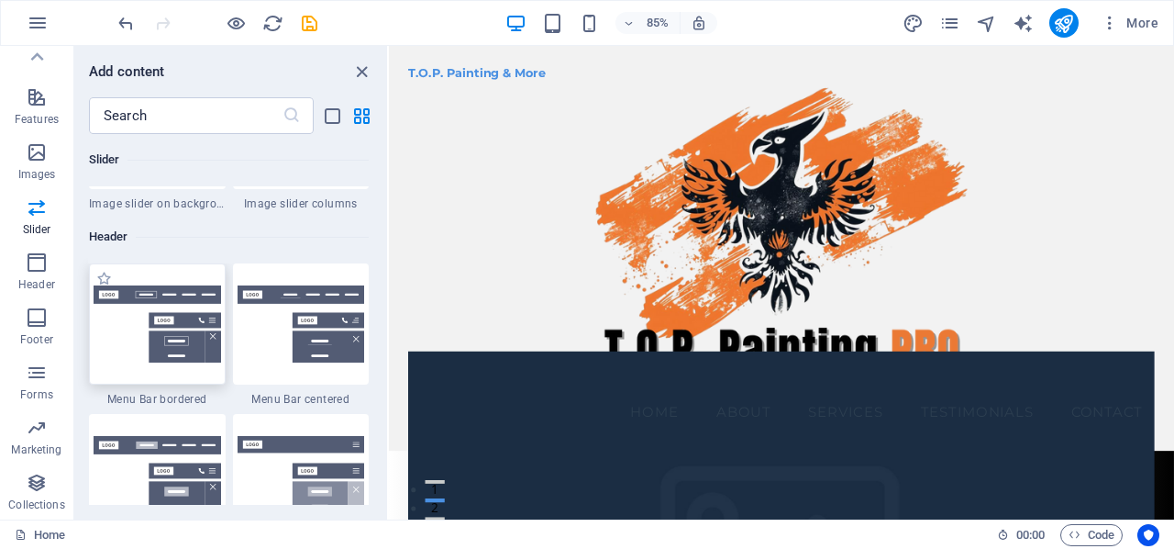
scroll to position [10954, 0]
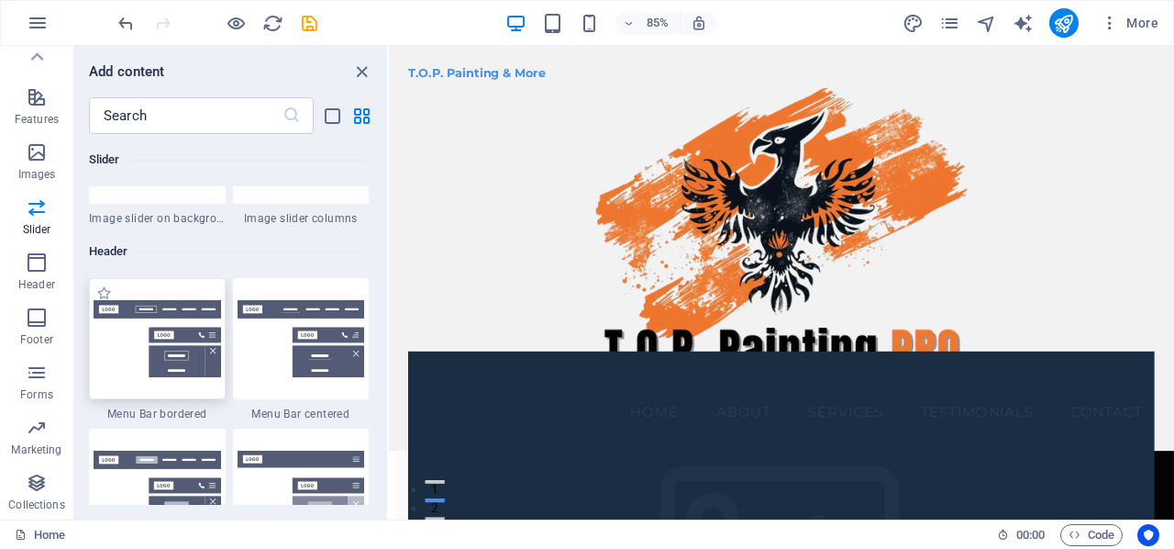
click at [120, 346] on img at bounding box center [157, 338] width 127 height 77
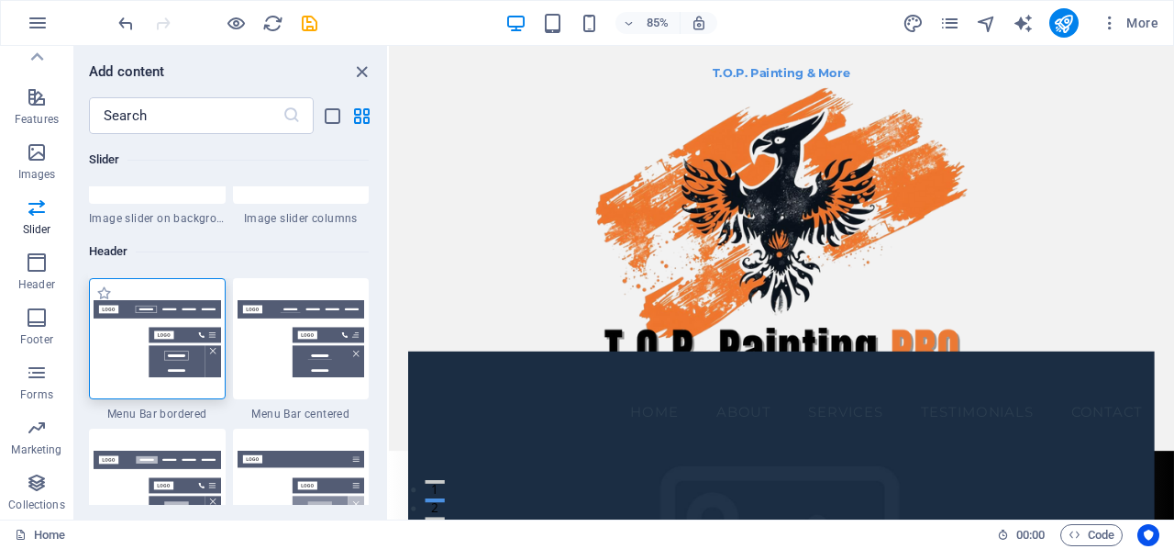
click at [130, 353] on img at bounding box center [157, 338] width 127 height 77
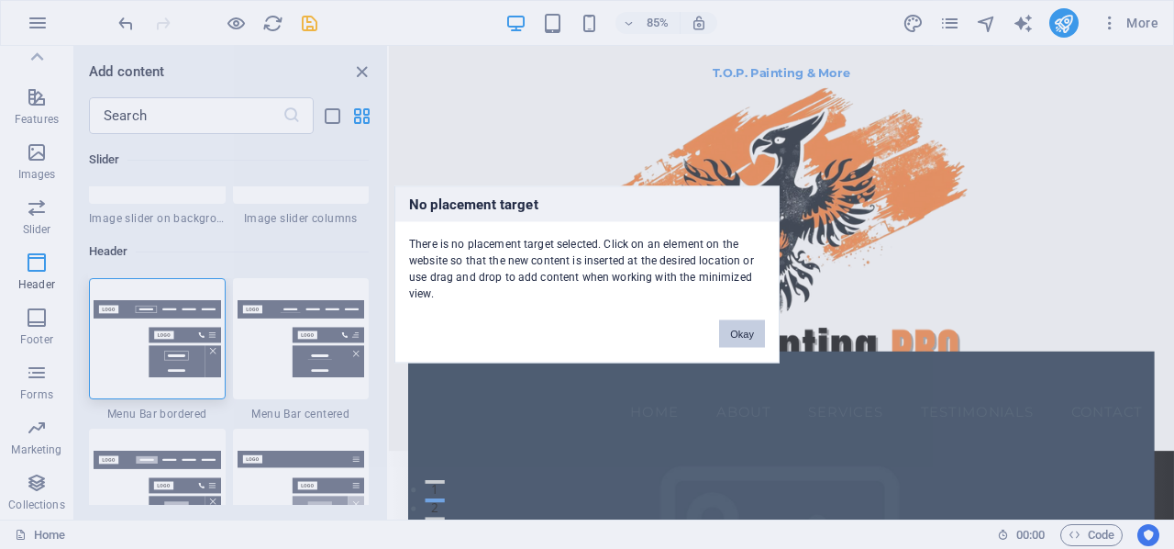
scroll to position [11504, 0]
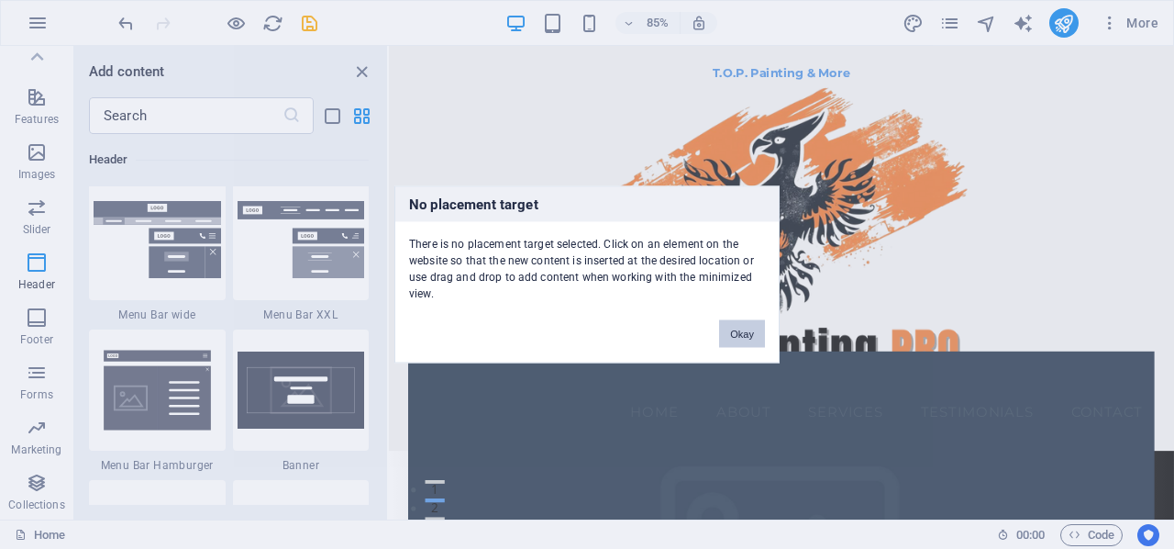
click at [741, 329] on button "Okay" at bounding box center [742, 334] width 46 height 28
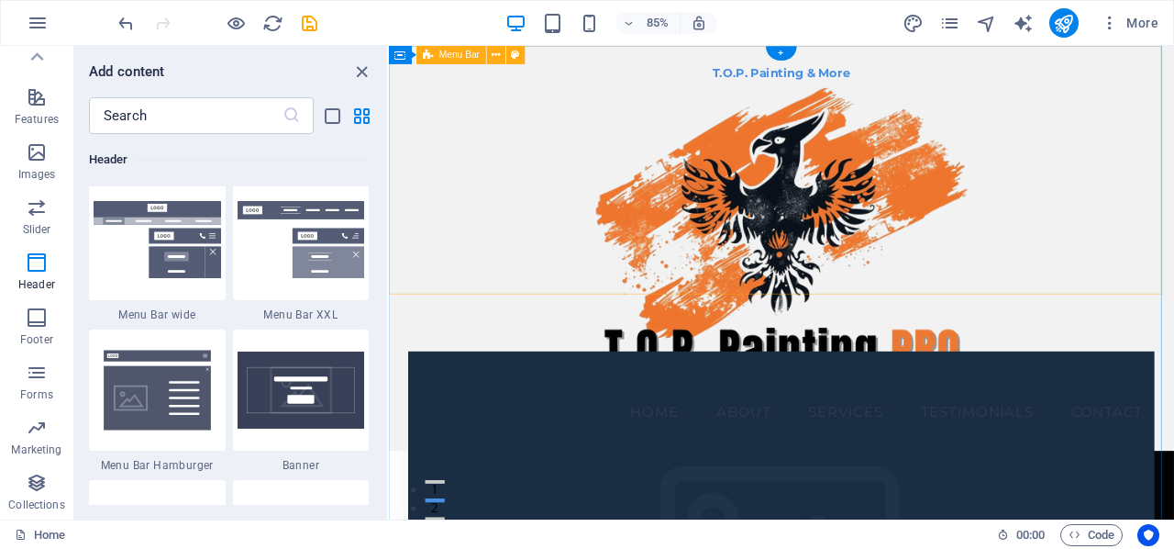
click at [513, 331] on div "T.O.P. Painting & More Menu Home About Services Testimonials Contact" at bounding box center [851, 284] width 924 height 476
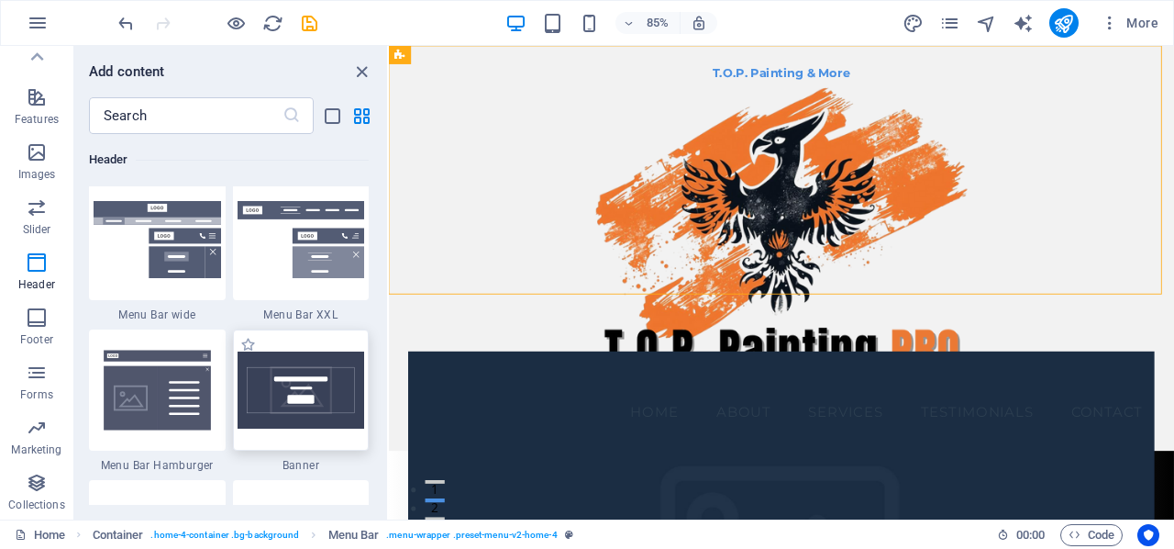
click at [284, 393] on img at bounding box center [301, 389] width 127 height 77
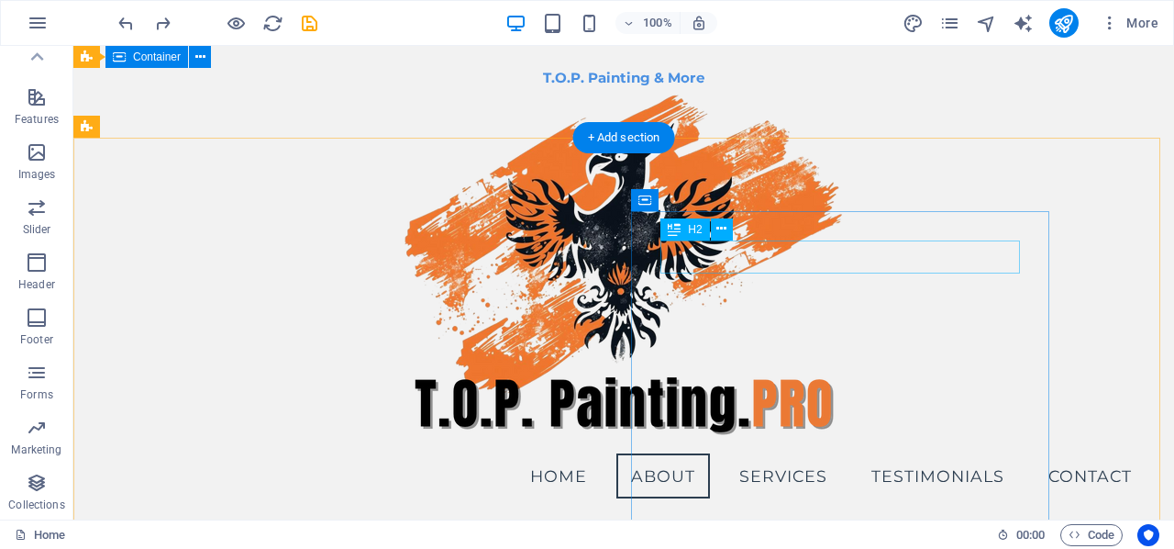
scroll to position [459, 0]
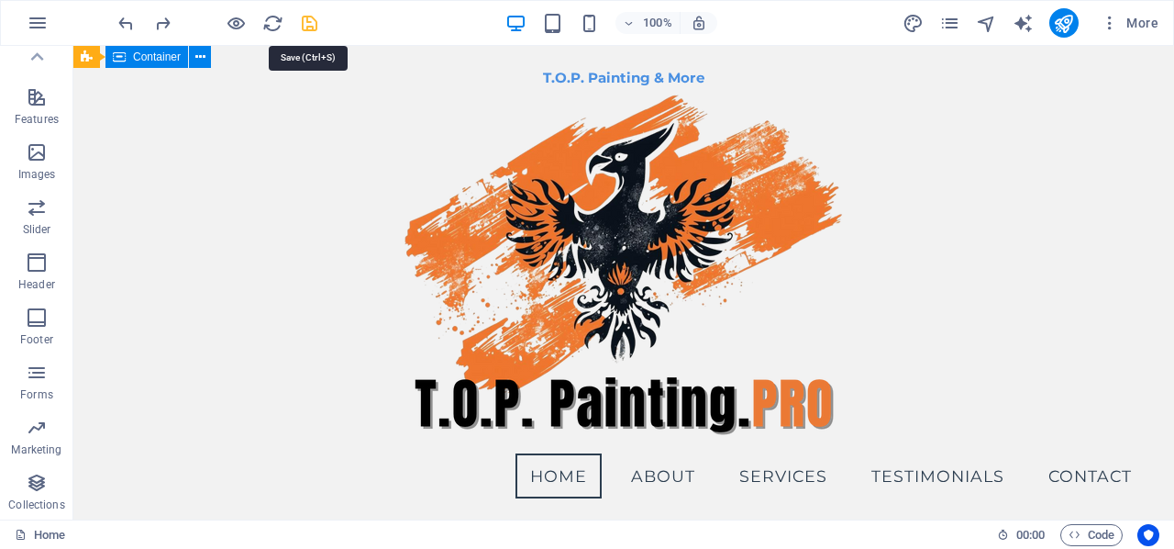
click at [303, 19] on icon "save" at bounding box center [309, 23] width 21 height 21
checkbox input "false"
checkbox input "true"
